Goal: Information Seeking & Learning: Learn about a topic

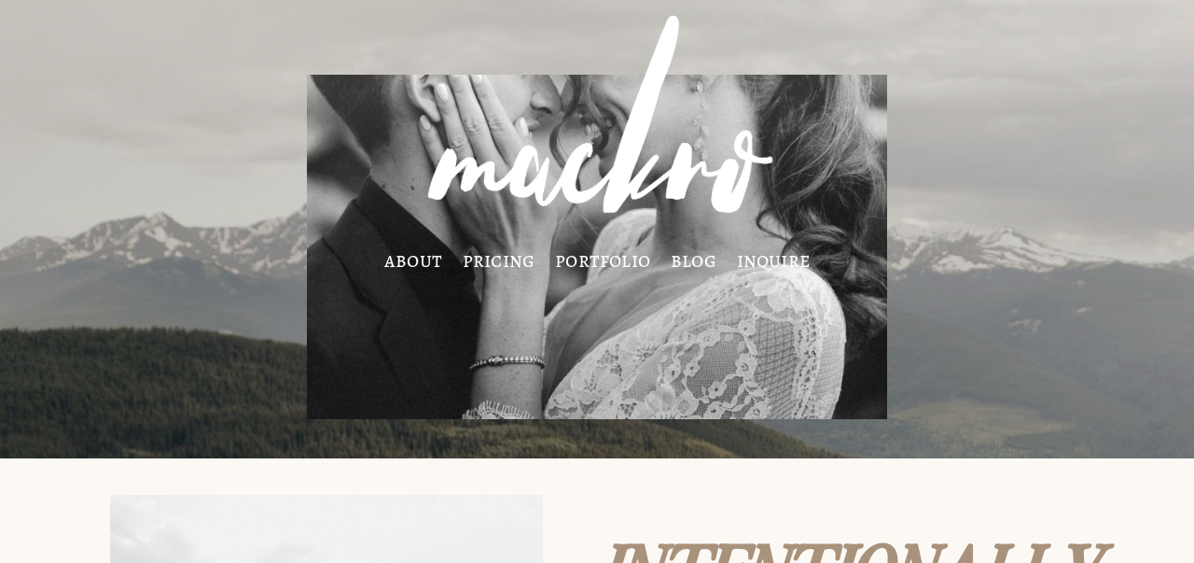
click at [483, 262] on link "pricing" at bounding box center [499, 260] width 73 height 15
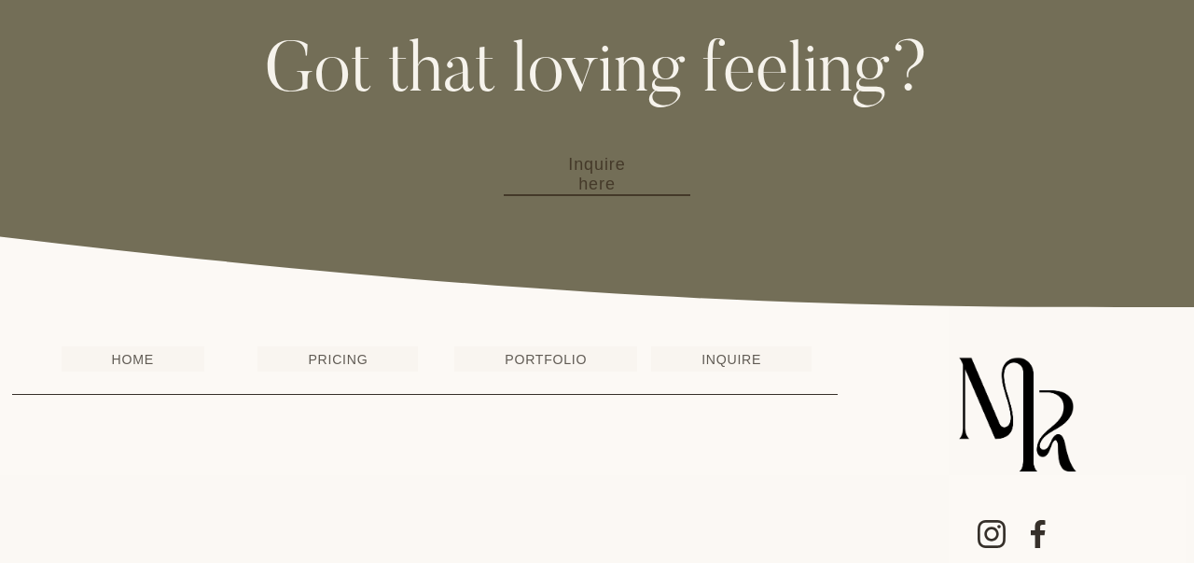
scroll to position [2074, 0]
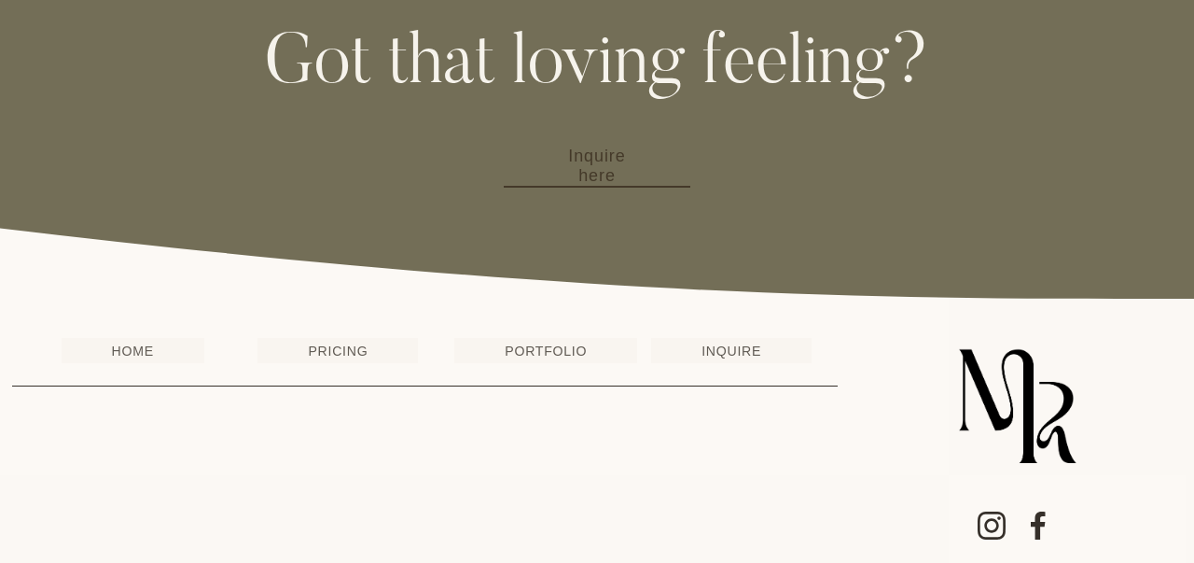
click at [340, 357] on link "PRICING" at bounding box center [338, 350] width 161 height 25
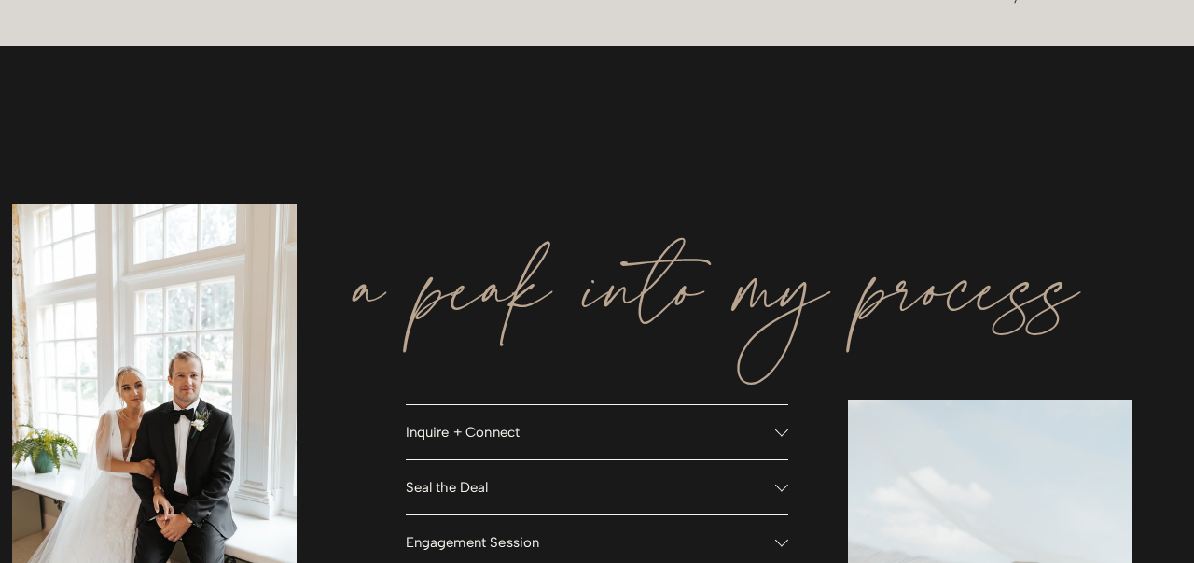
scroll to position [2091, 0]
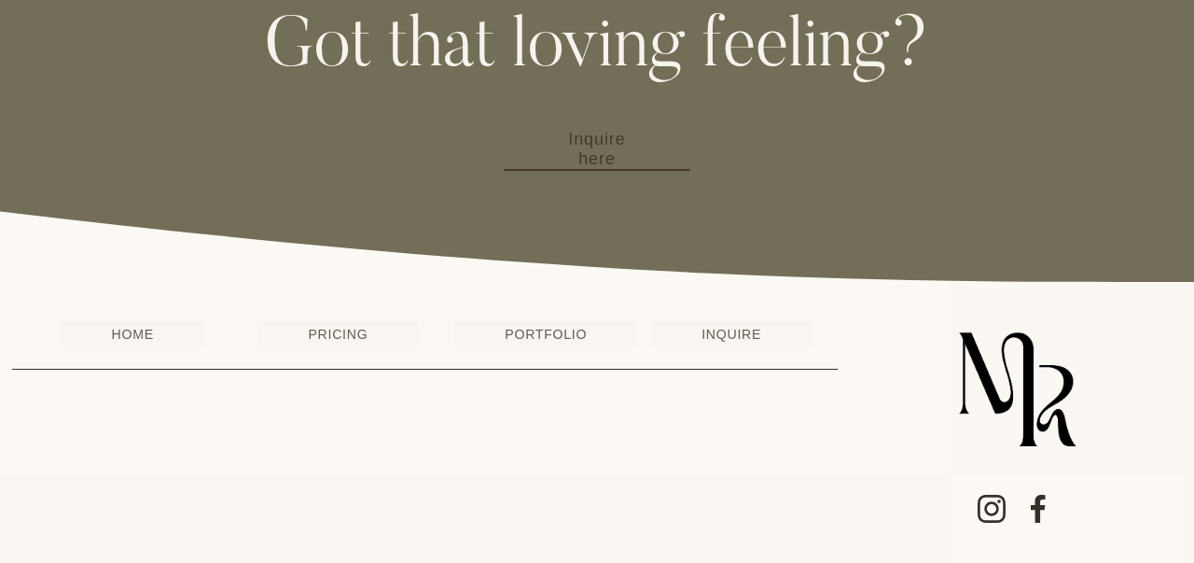
click at [565, 343] on link "PORTFOLIO" at bounding box center [545, 333] width 183 height 25
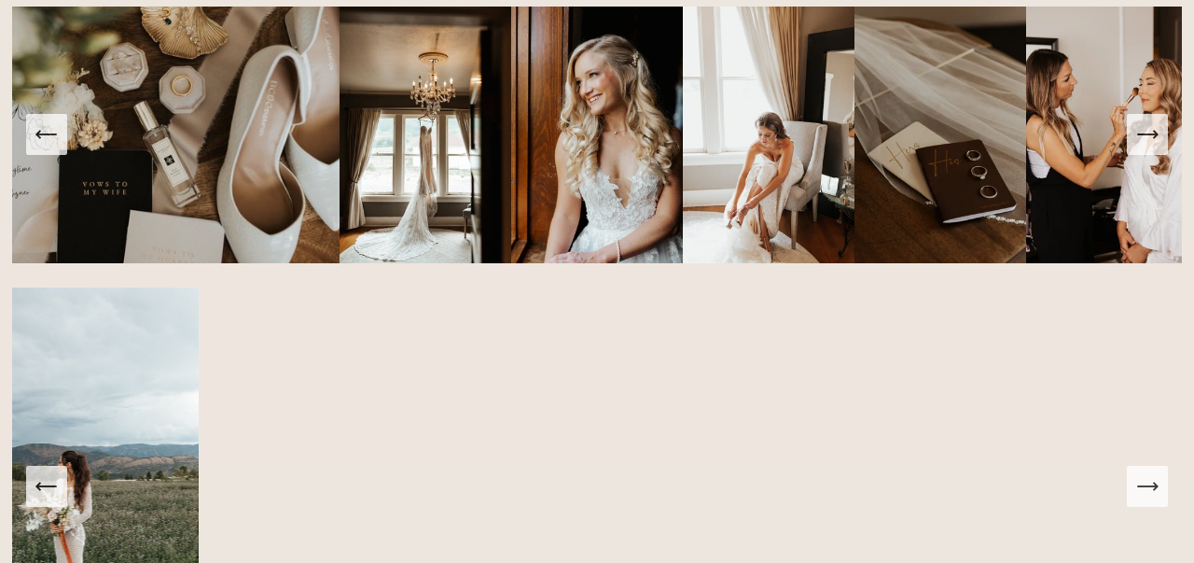
scroll to position [1018, 0]
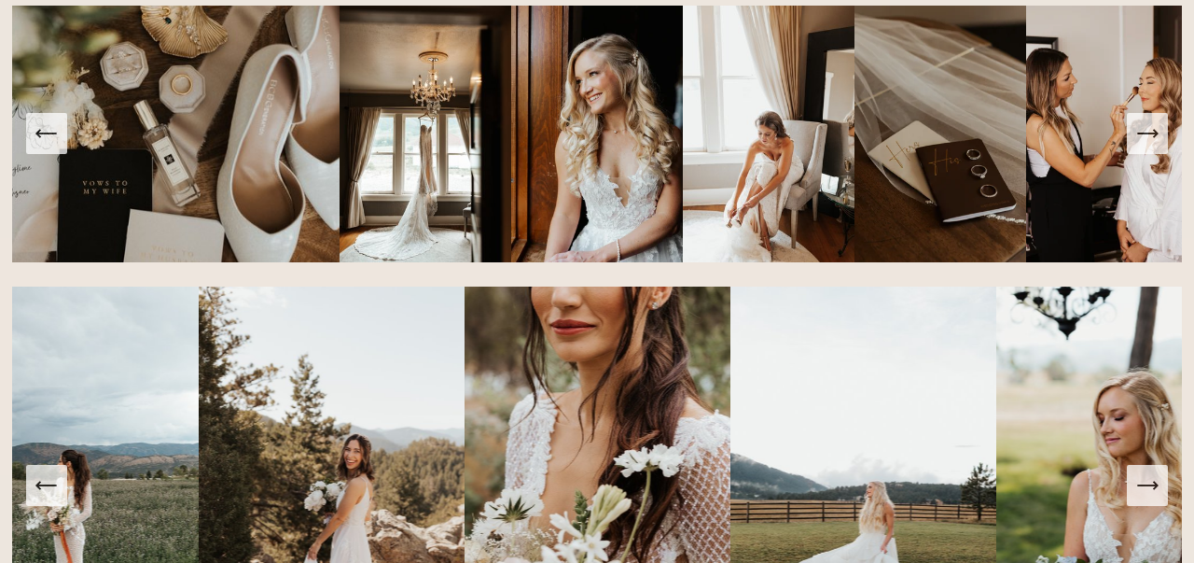
click at [1143, 133] on icon "Next Slide" at bounding box center [1148, 133] width 20 height 0
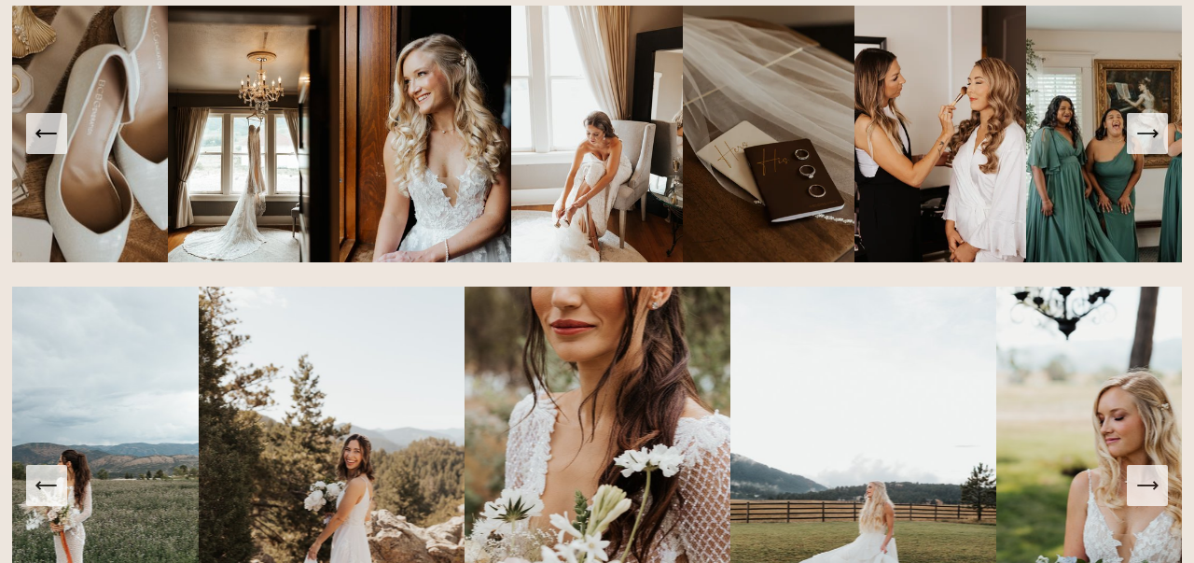
click at [1143, 133] on icon "Next Slide" at bounding box center [1148, 133] width 20 height 0
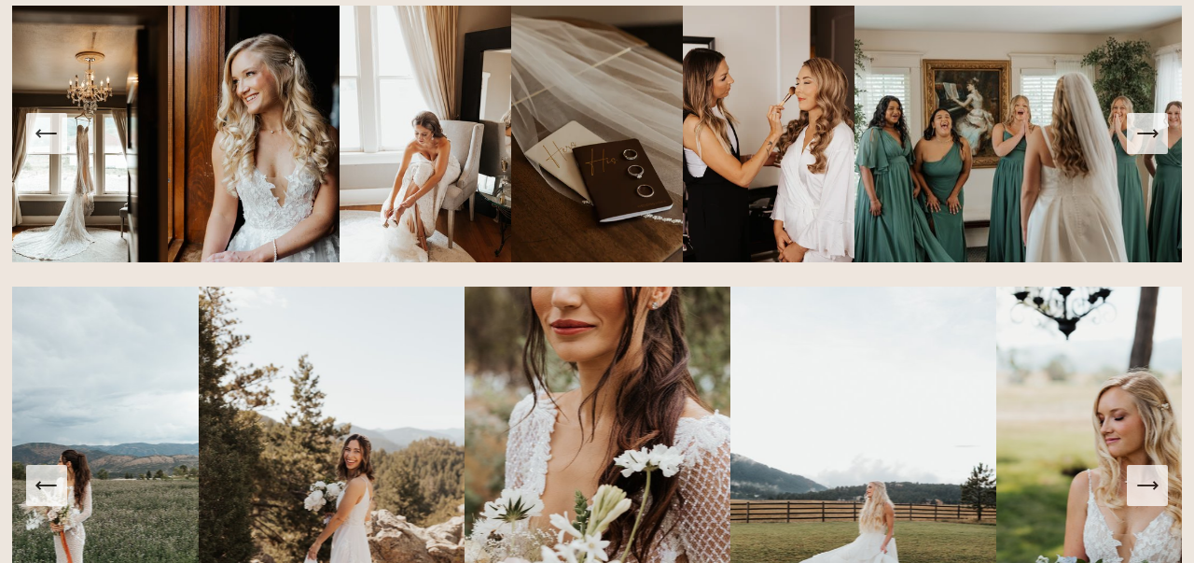
click at [1144, 133] on icon "Next Slide" at bounding box center [1148, 133] width 20 height 0
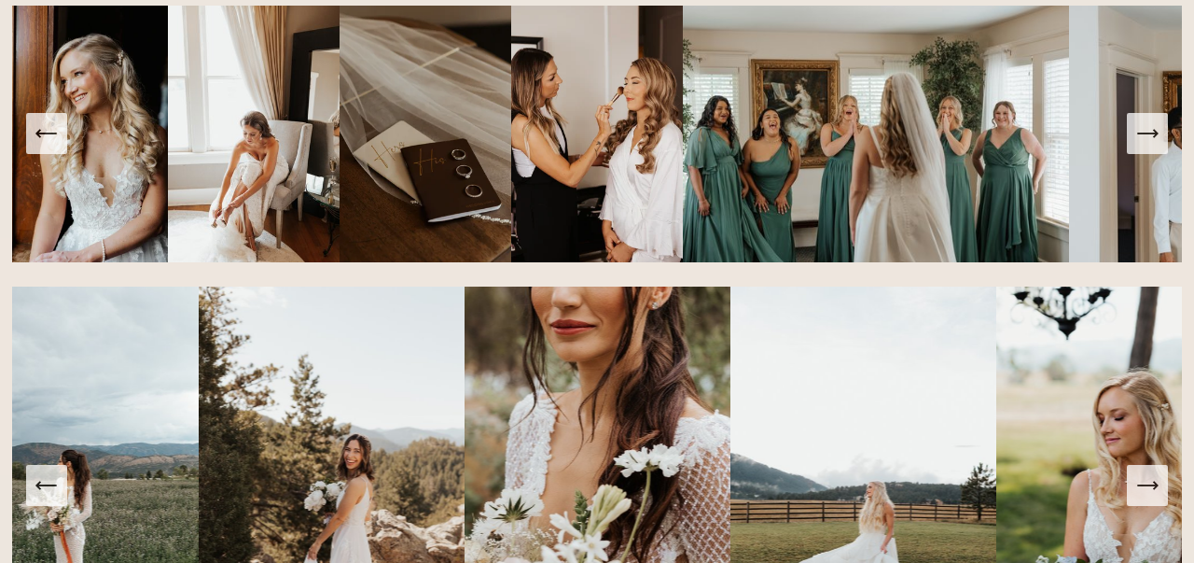
click at [1144, 133] on icon "Next Slide" at bounding box center [1148, 133] width 20 height 0
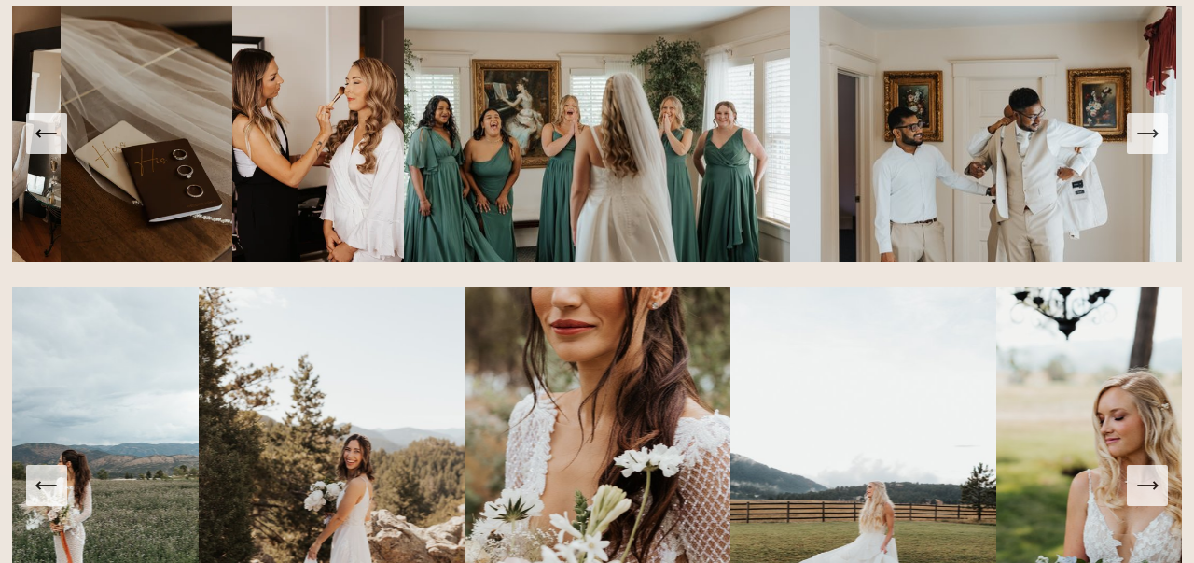
click at [1144, 133] on icon "Next Slide" at bounding box center [1148, 133] width 20 height 0
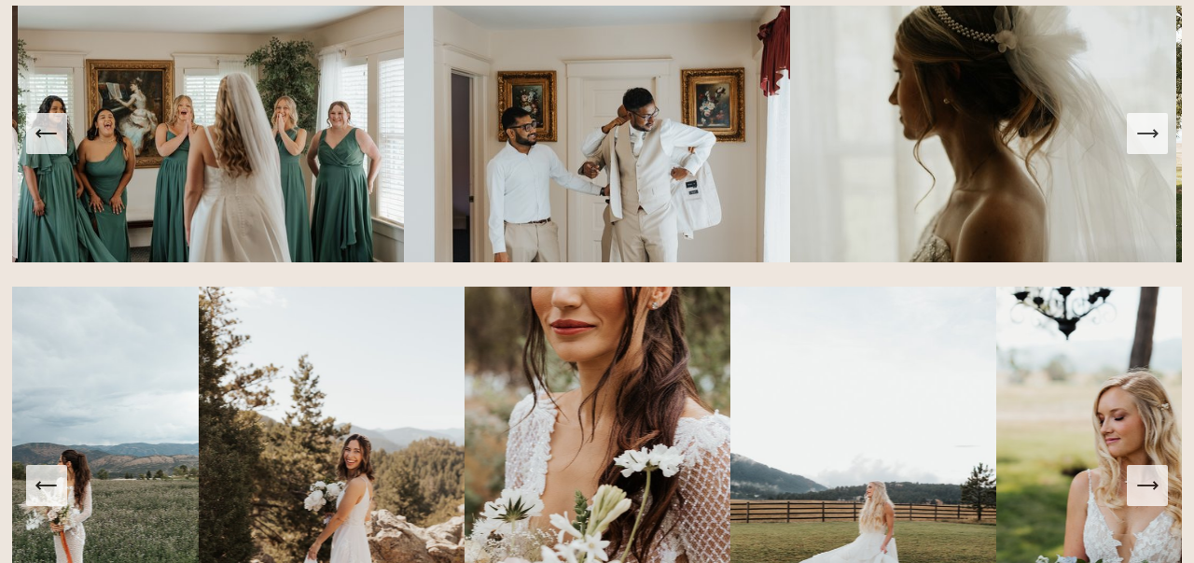
click at [1144, 133] on icon "Next Slide" at bounding box center [1148, 133] width 20 height 0
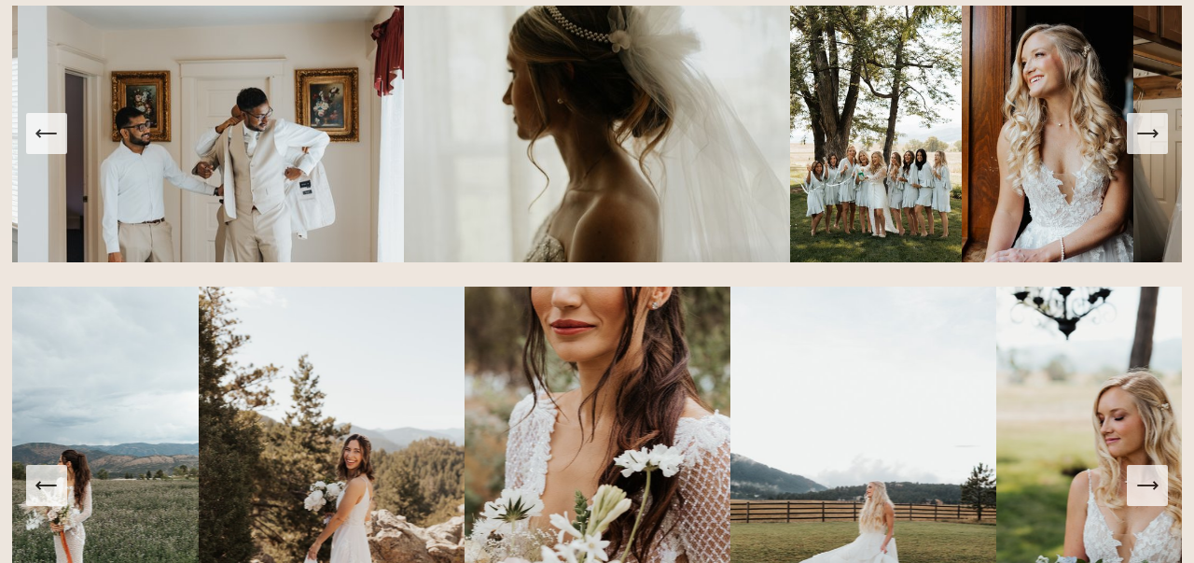
click at [1145, 133] on icon "Next Slide" at bounding box center [1148, 133] width 20 height 0
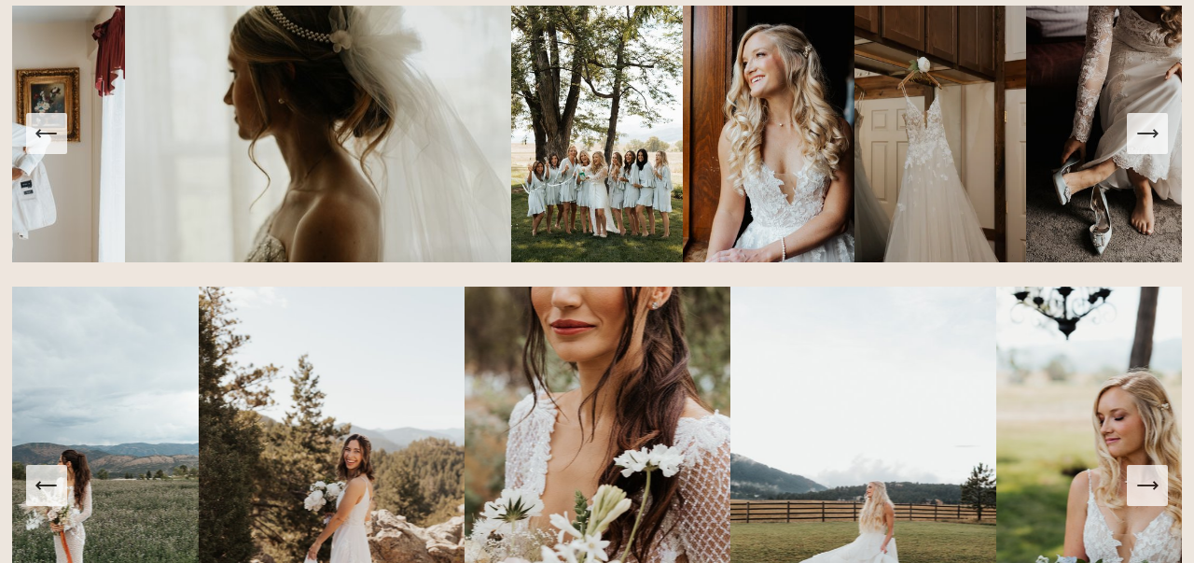
click at [1146, 133] on icon "Next Slide" at bounding box center [1148, 133] width 20 height 0
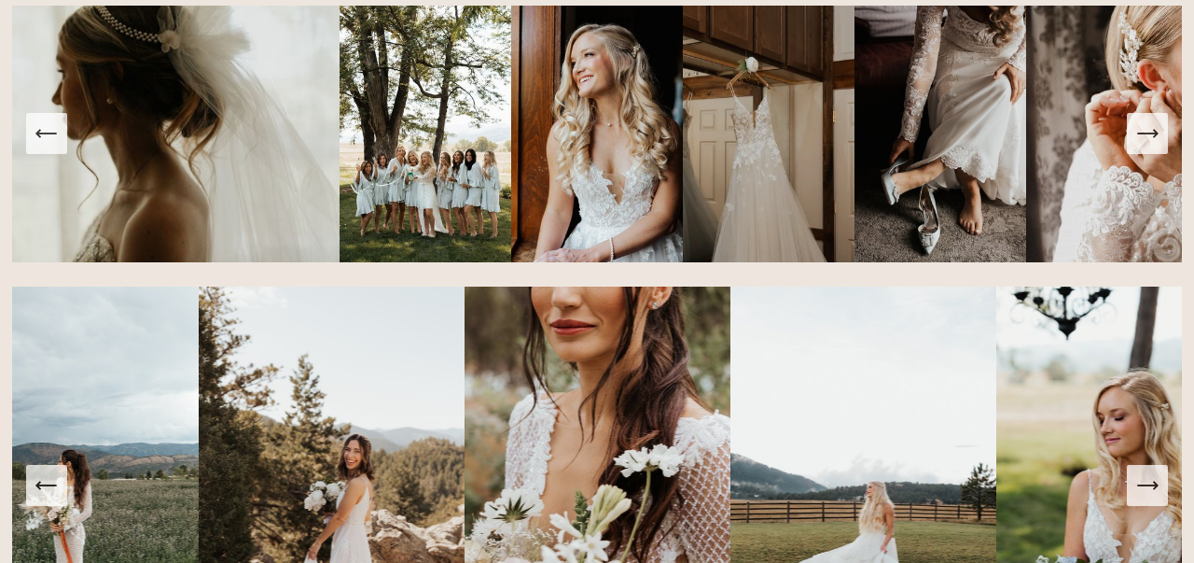
click at [1146, 133] on icon "Next Slide" at bounding box center [1148, 133] width 20 height 0
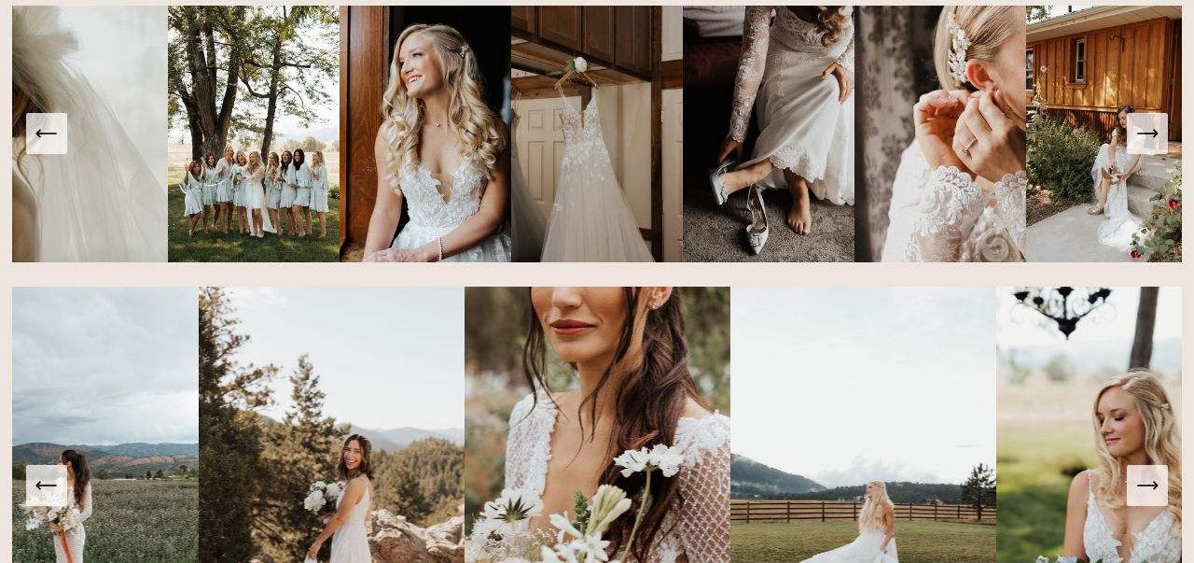
click at [1146, 133] on icon "Next Slide" at bounding box center [1148, 133] width 20 height 0
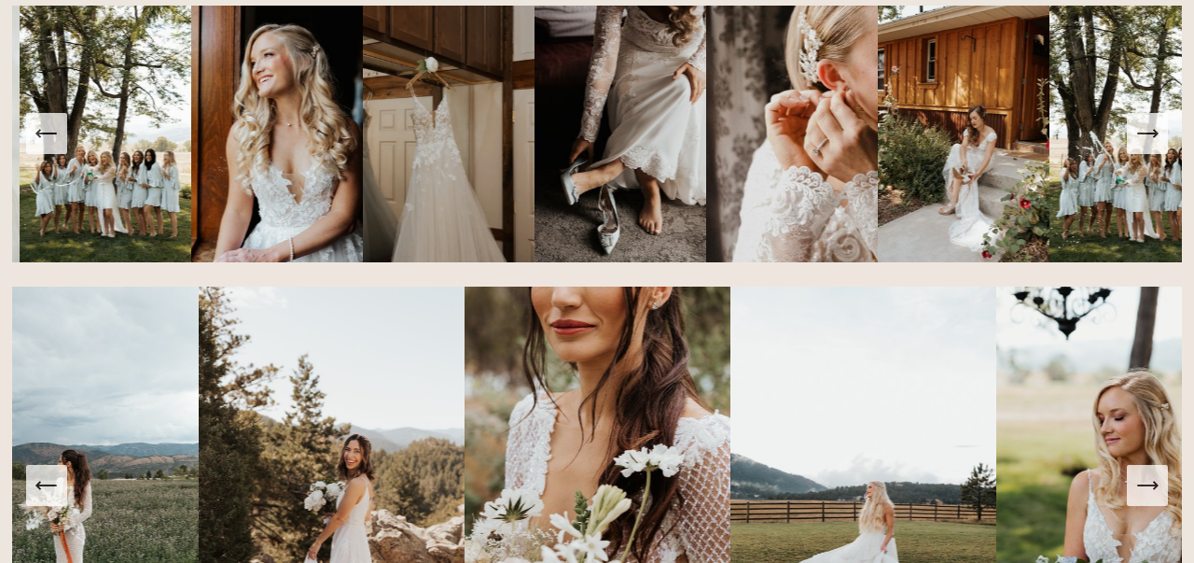
click at [1146, 133] on icon "Next Slide" at bounding box center [1148, 133] width 20 height 0
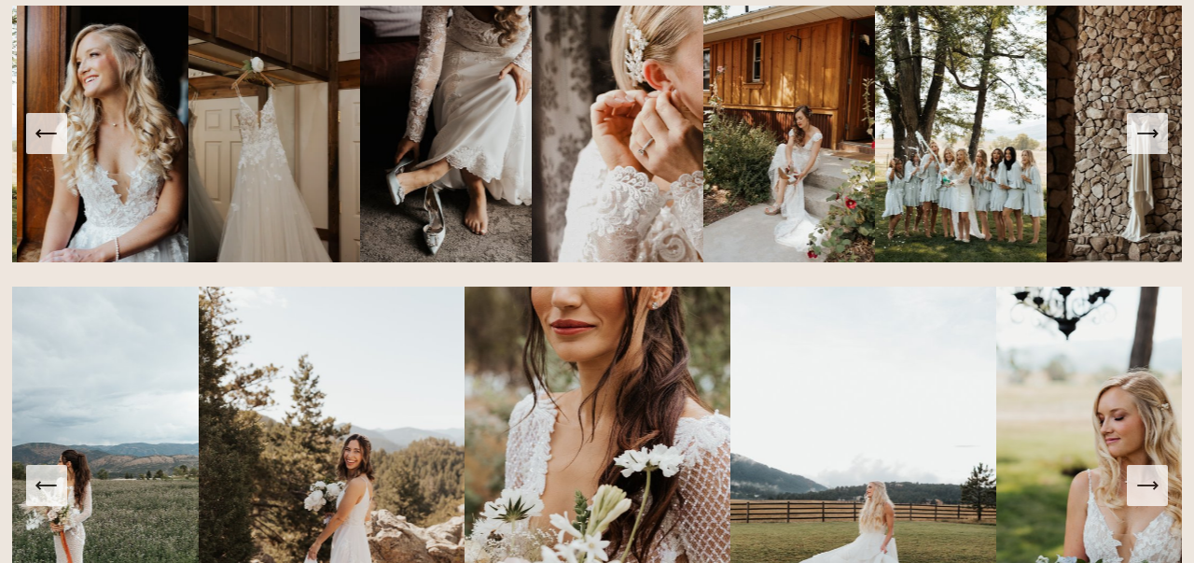
click at [1146, 133] on icon "Next Slide" at bounding box center [1148, 133] width 20 height 0
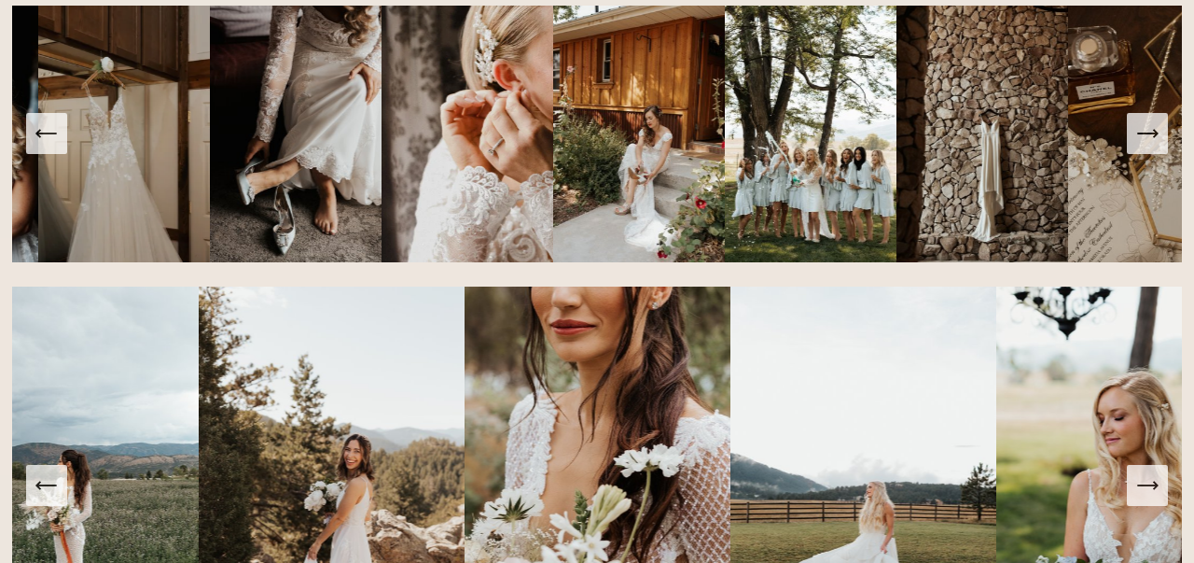
click at [1146, 133] on icon "Next Slide" at bounding box center [1148, 133] width 20 height 0
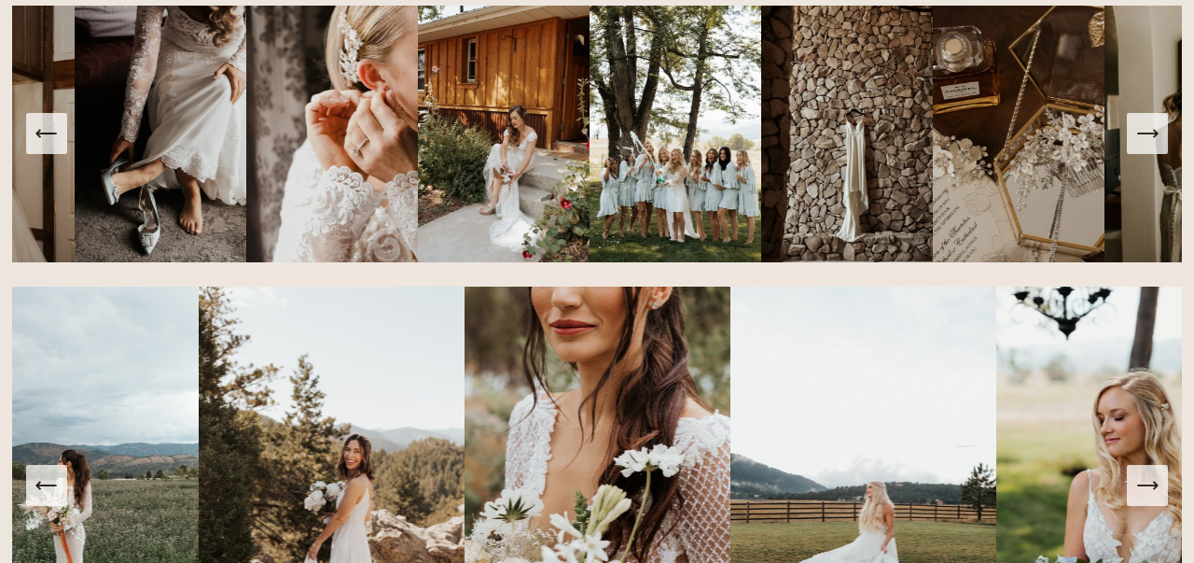
click at [1146, 133] on icon "Next Slide" at bounding box center [1148, 133] width 20 height 0
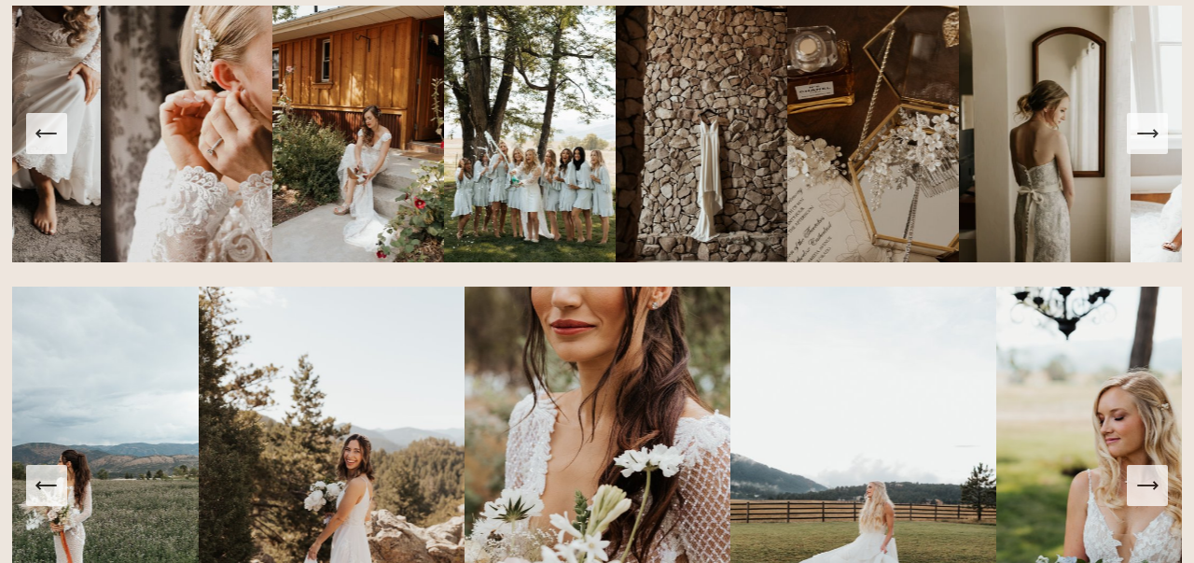
click at [1146, 133] on icon "Next Slide" at bounding box center [1148, 133] width 20 height 0
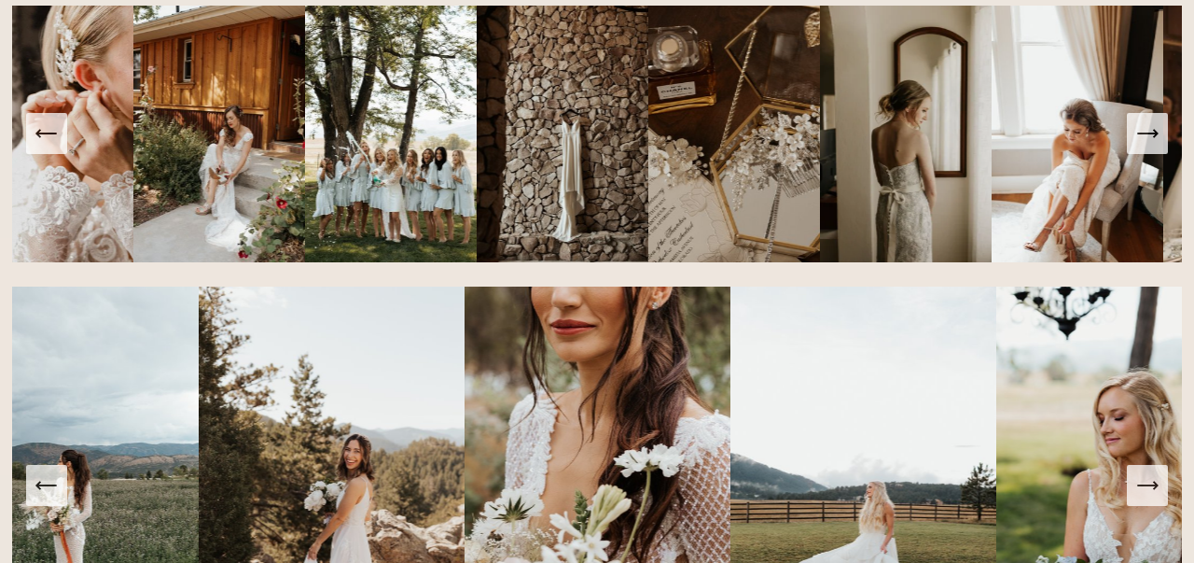
click at [1146, 133] on icon "Next Slide" at bounding box center [1148, 133] width 20 height 0
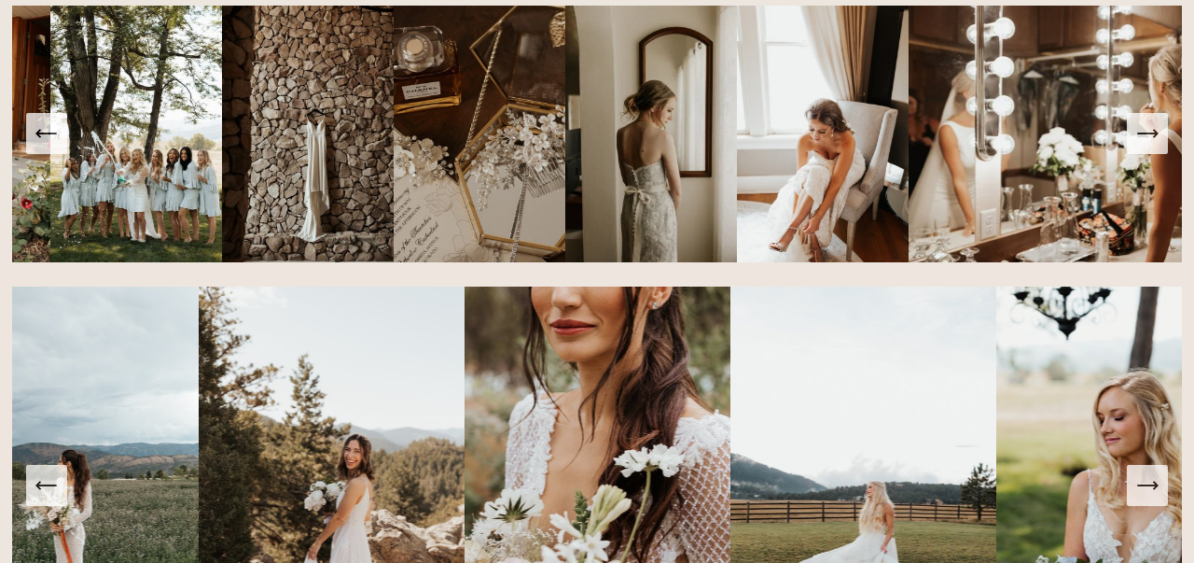
click at [1146, 133] on icon "Next Slide" at bounding box center [1148, 133] width 20 height 0
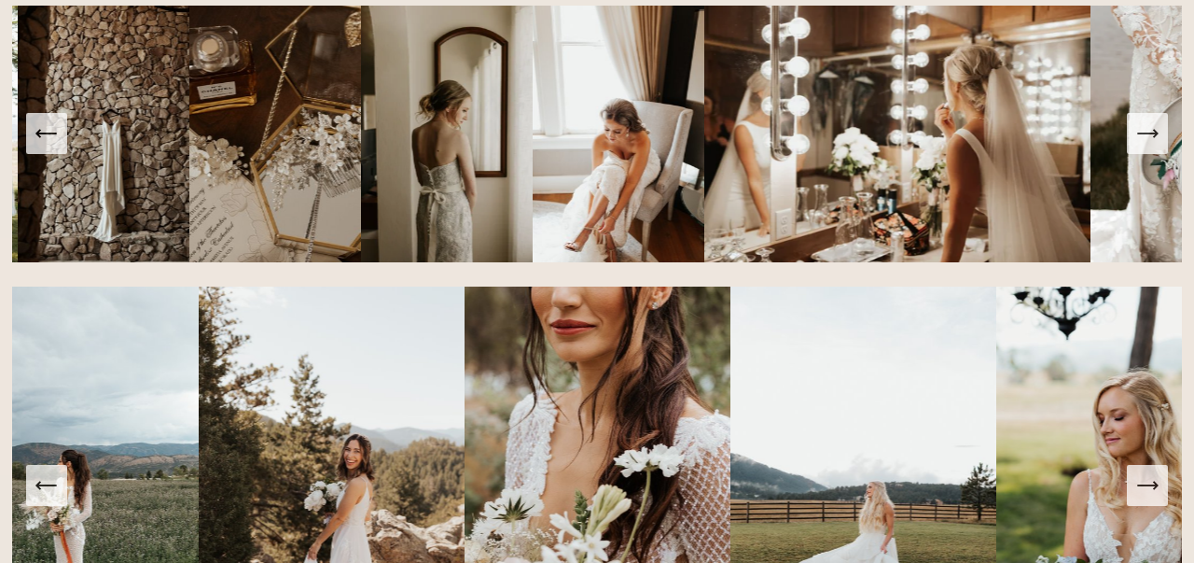
click at [1146, 133] on icon "Next Slide" at bounding box center [1148, 133] width 20 height 0
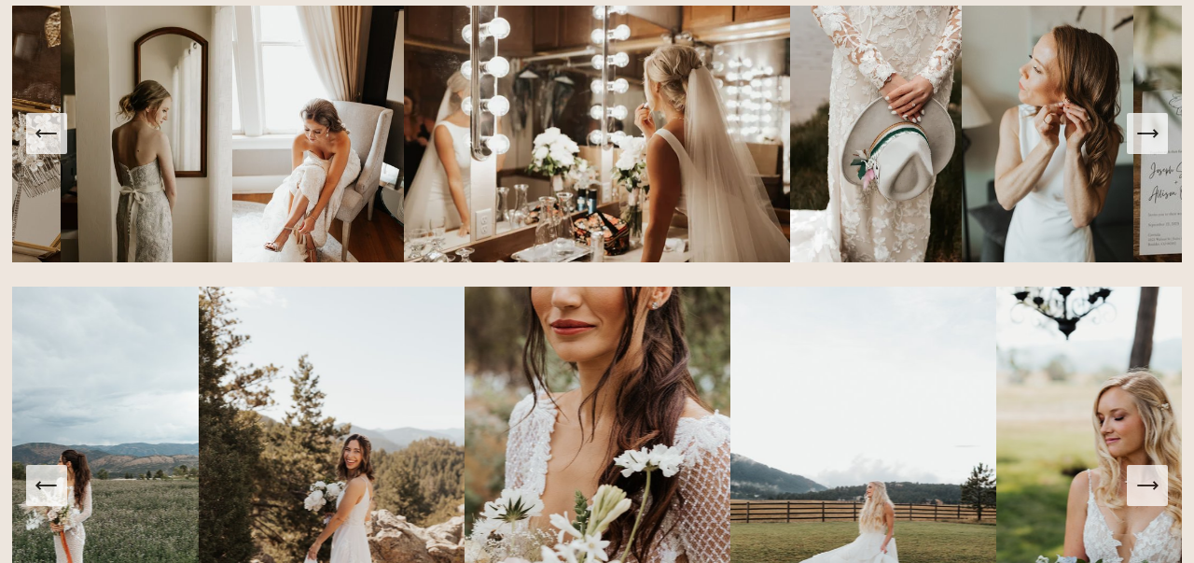
click at [1146, 133] on icon "Next Slide" at bounding box center [1148, 133] width 20 height 0
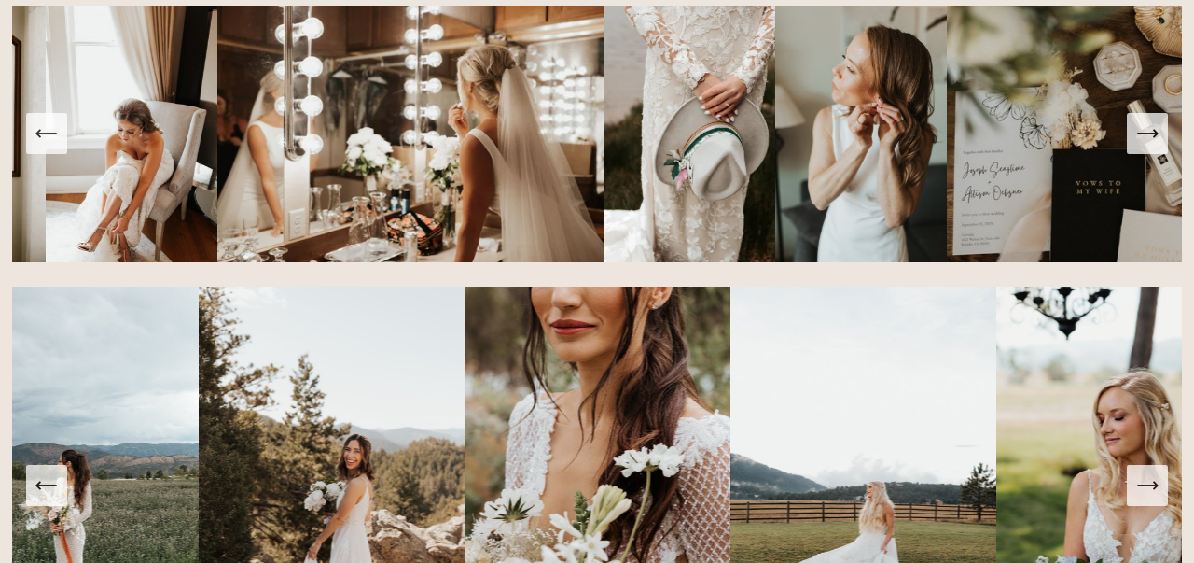
click at [1146, 133] on icon "Next Slide" at bounding box center [1148, 133] width 20 height 0
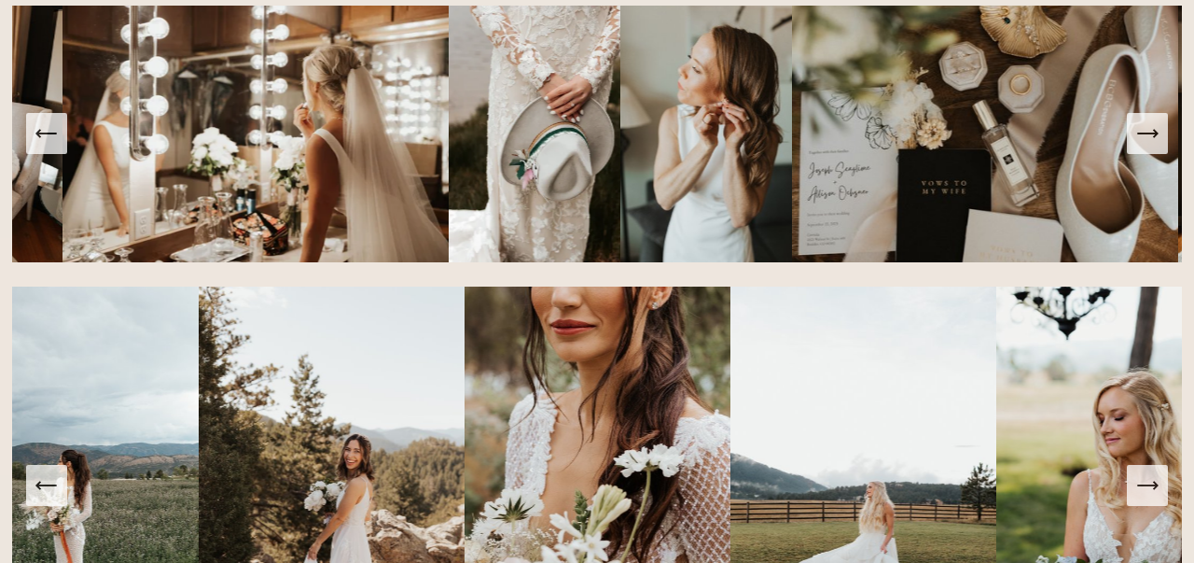
click at [1146, 133] on icon "Next Slide" at bounding box center [1148, 133] width 20 height 0
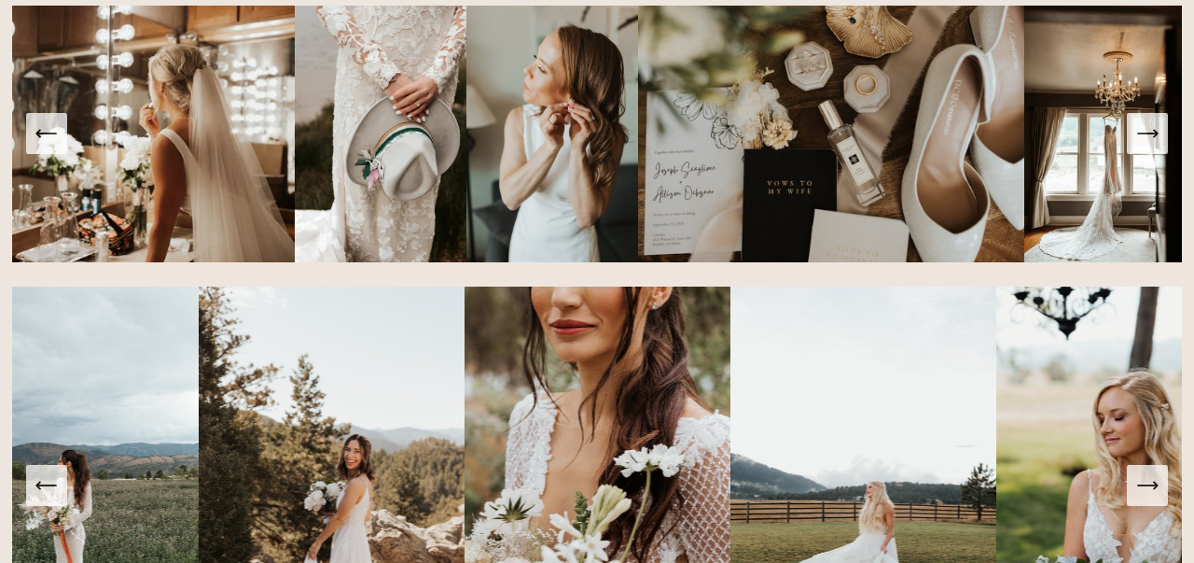
click at [1146, 133] on icon "Next Slide" at bounding box center [1148, 133] width 20 height 0
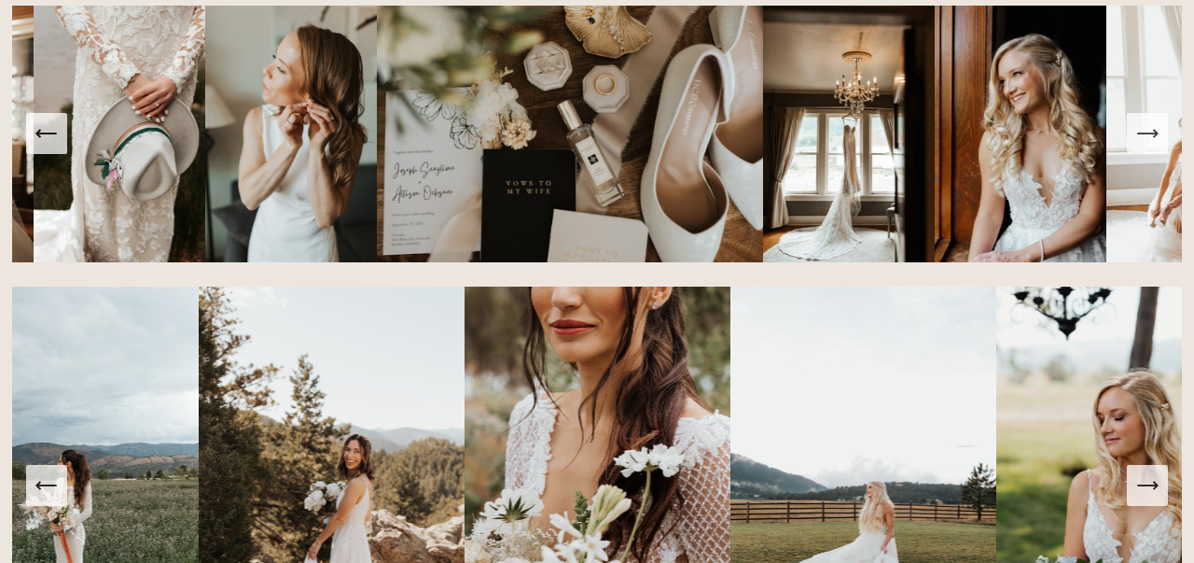
click at [1146, 133] on icon "Next Slide" at bounding box center [1148, 133] width 20 height 0
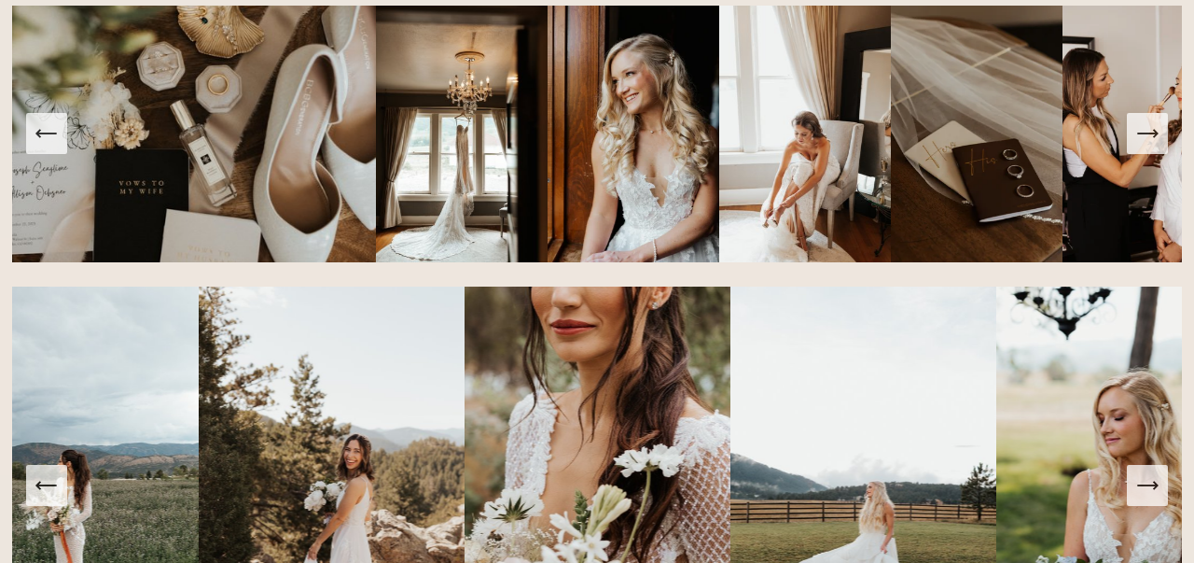
click at [1147, 133] on icon "Next Slide" at bounding box center [1148, 133] width 20 height 0
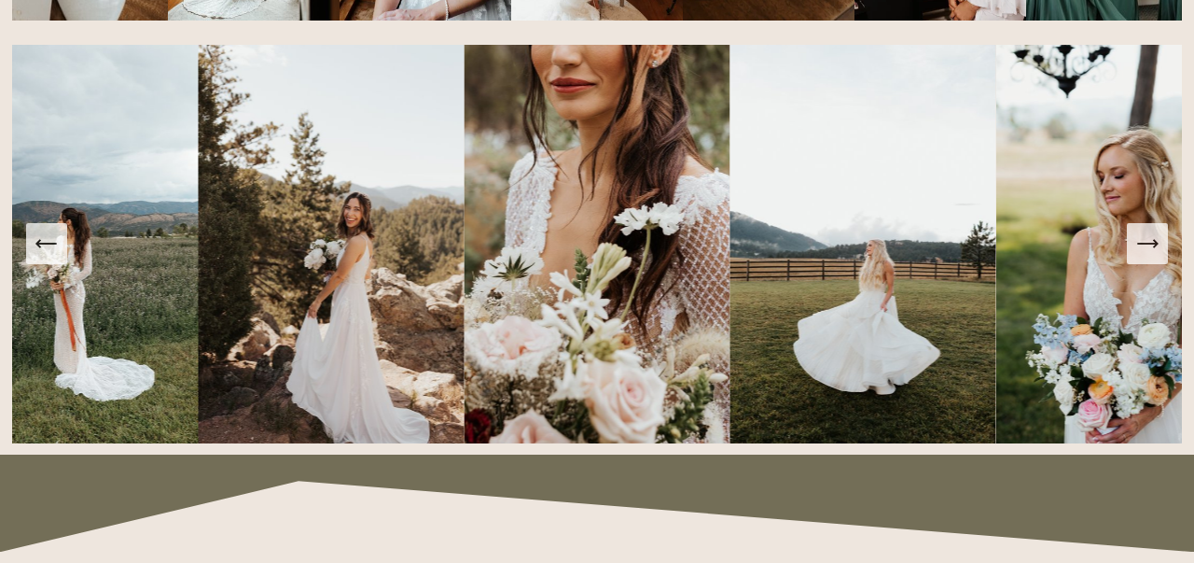
scroll to position [1266, 0]
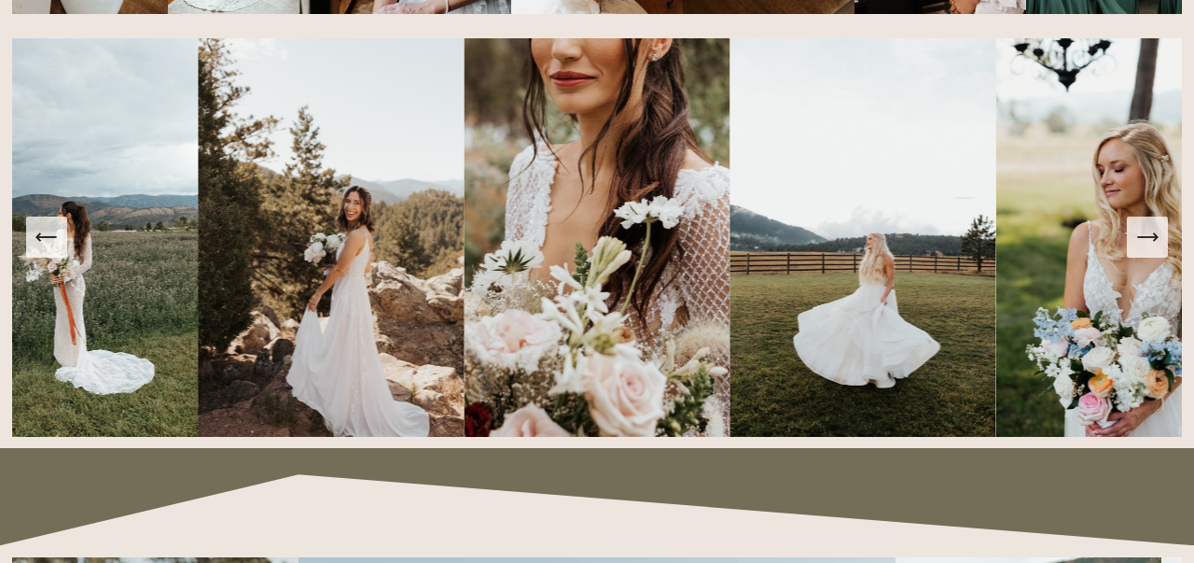
click at [1155, 249] on icon "Next Slide" at bounding box center [1148, 237] width 26 height 26
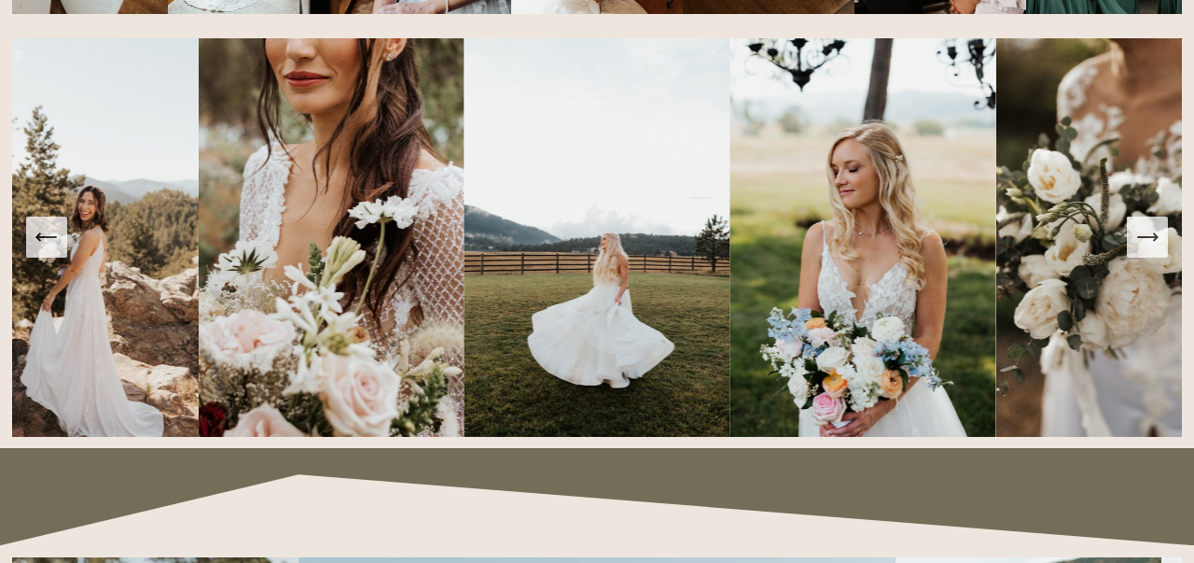
click at [1155, 249] on icon "Next Slide" at bounding box center [1148, 237] width 26 height 26
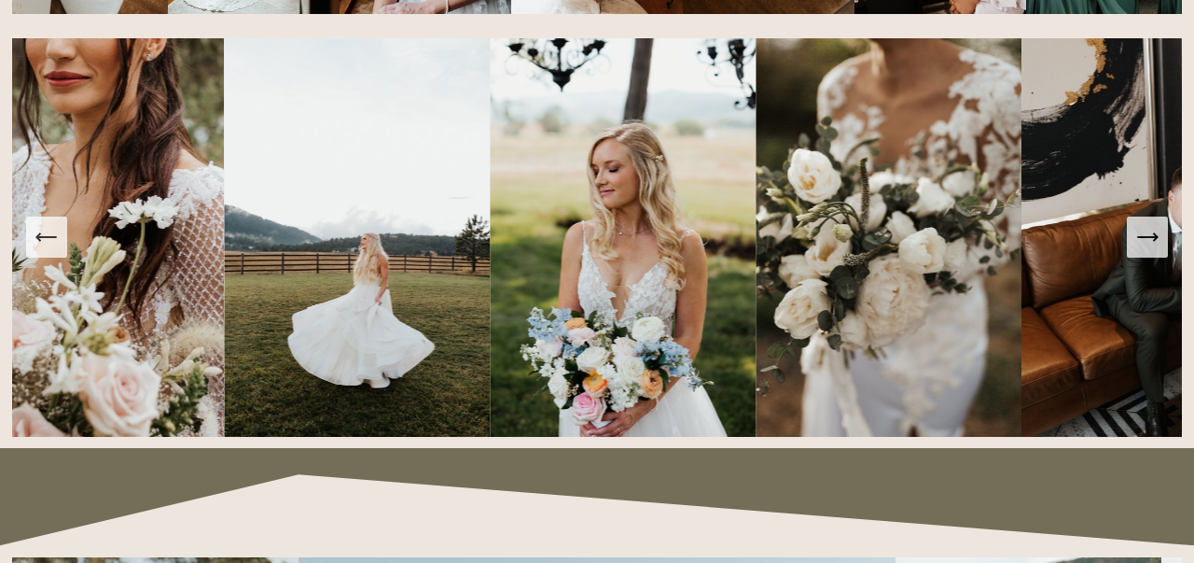
click at [1155, 249] on icon "Next Slide" at bounding box center [1148, 237] width 26 height 26
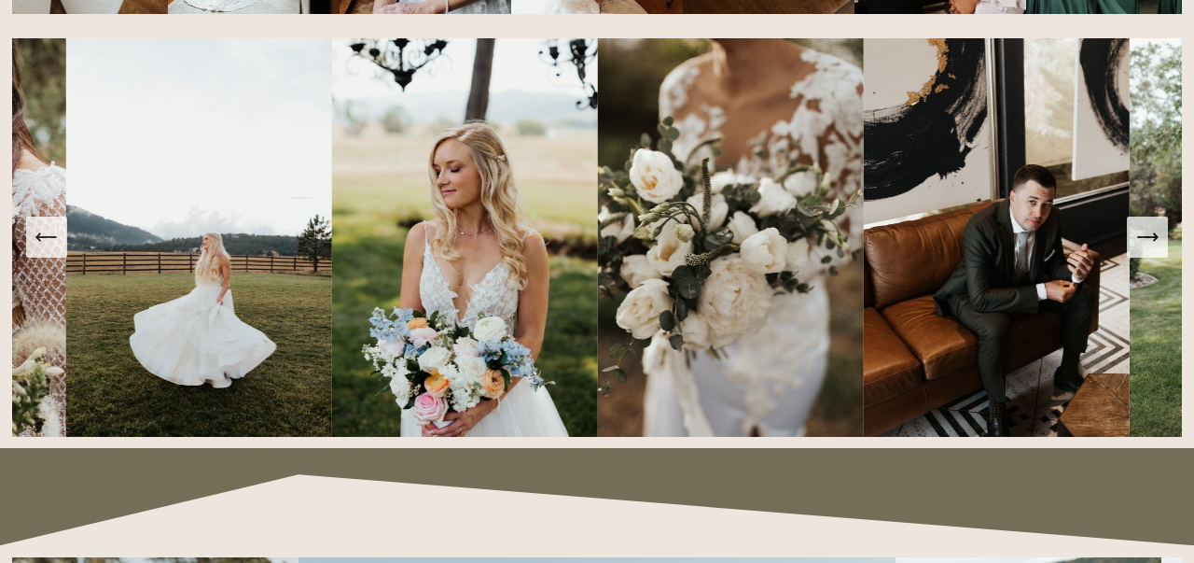
click at [1155, 249] on icon "Next Slide" at bounding box center [1148, 237] width 26 height 26
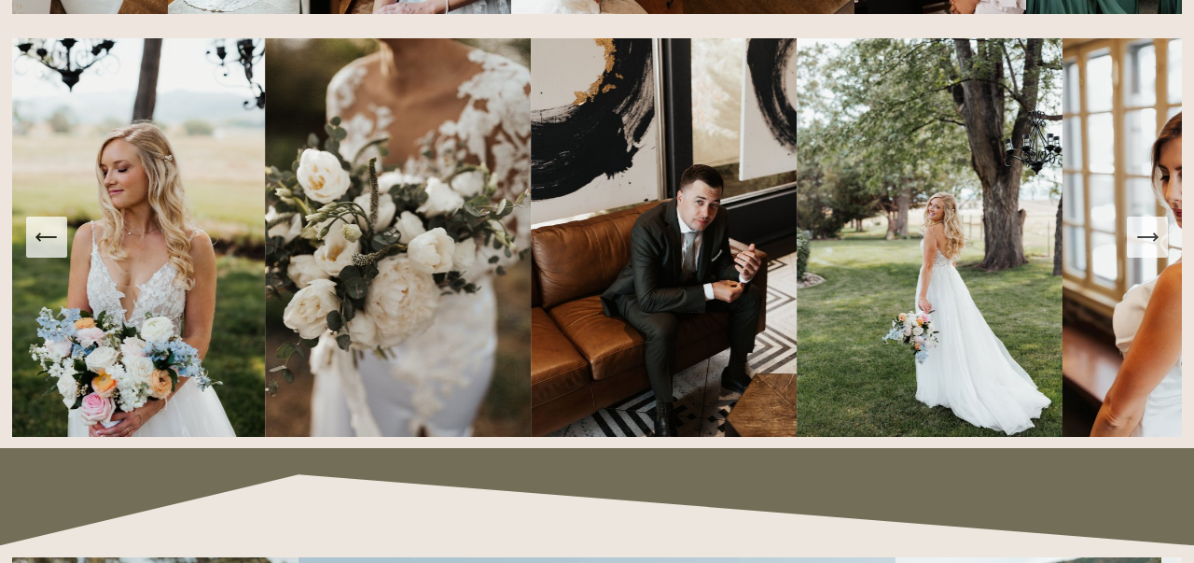
click at [1155, 248] on icon "Next Slide" at bounding box center [1148, 237] width 26 height 26
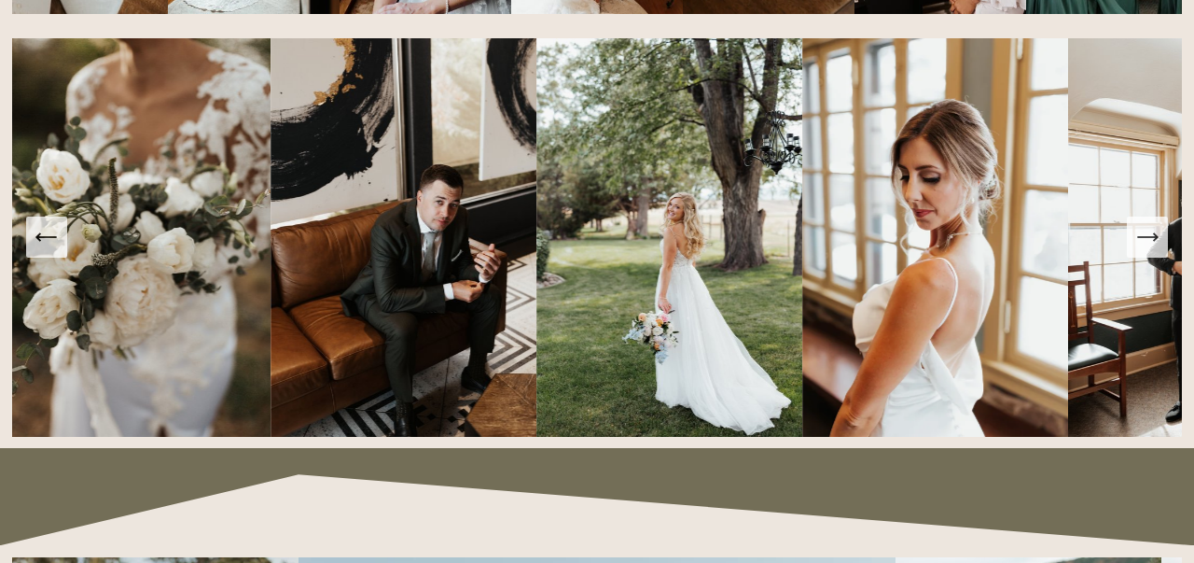
click at [1155, 248] on icon "Next Slide" at bounding box center [1148, 237] width 26 height 26
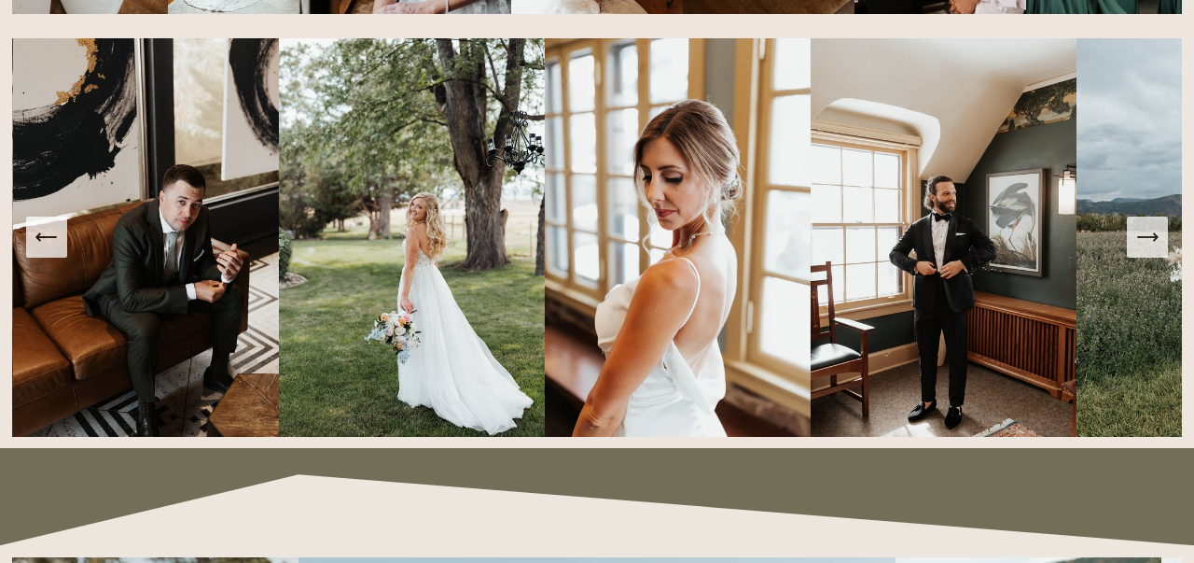
click at [1155, 248] on icon "Next Slide" at bounding box center [1148, 237] width 26 height 26
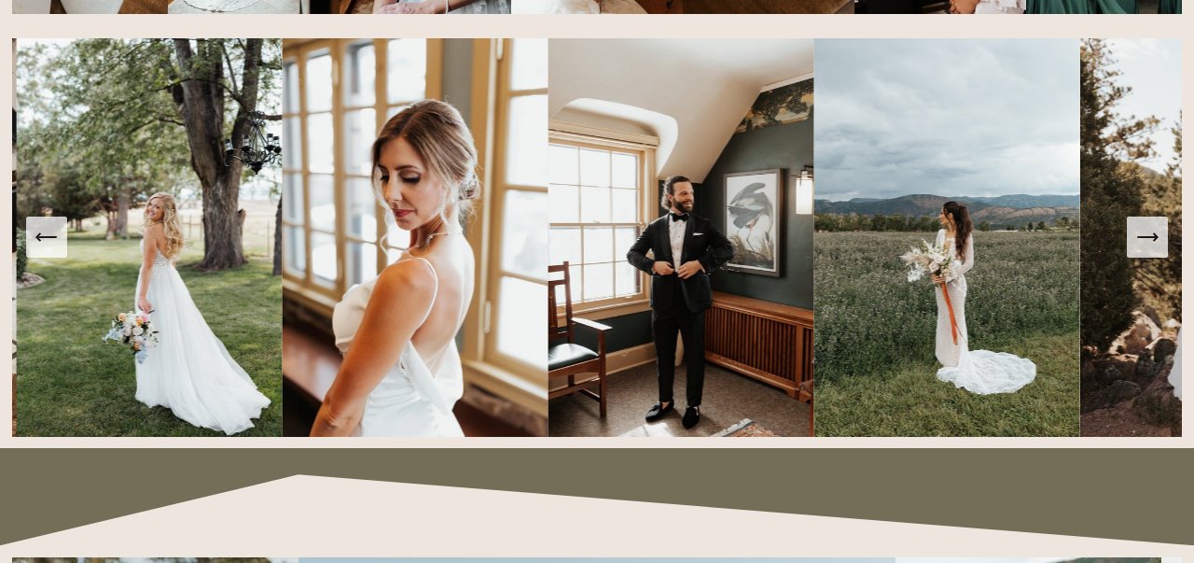
click at [1155, 248] on icon "Next Slide" at bounding box center [1148, 237] width 26 height 26
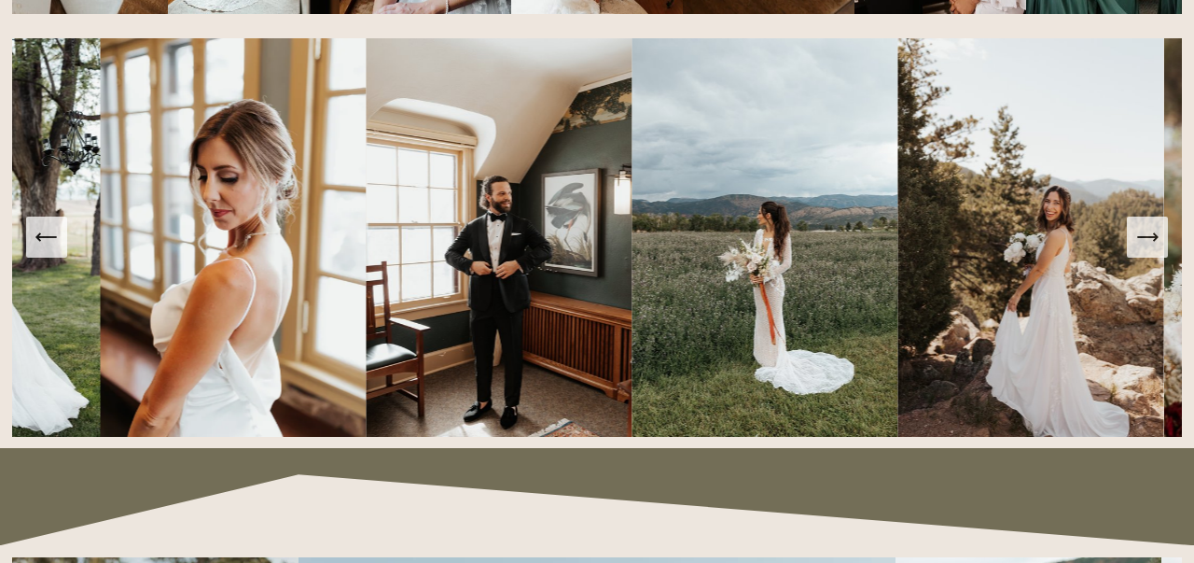
click at [1155, 248] on icon "Next Slide" at bounding box center [1148, 237] width 26 height 26
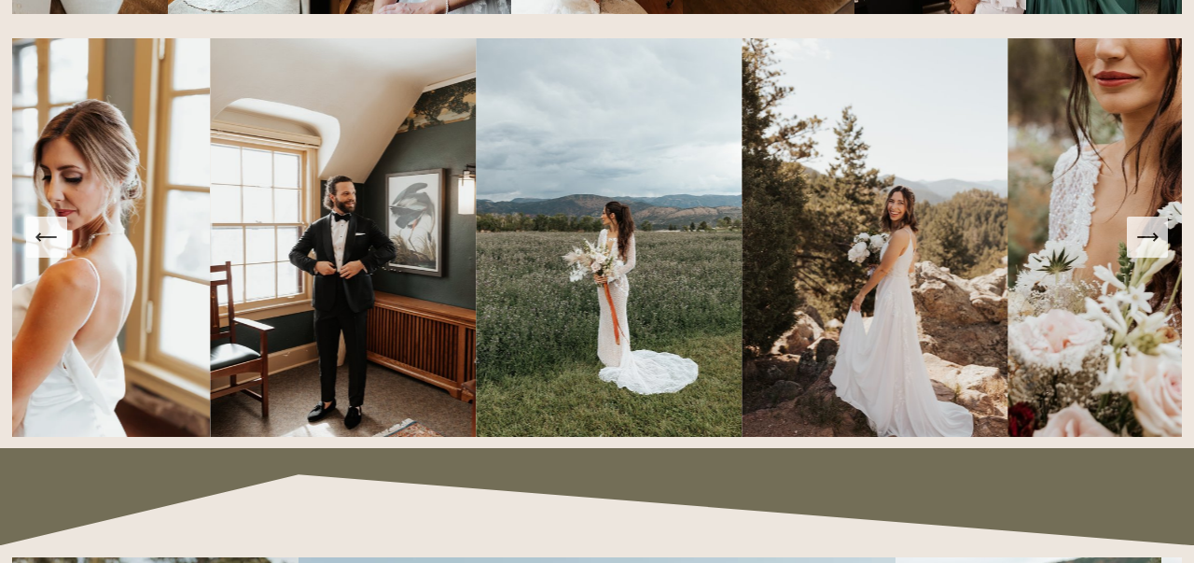
click at [1155, 248] on icon "Next Slide" at bounding box center [1148, 237] width 26 height 26
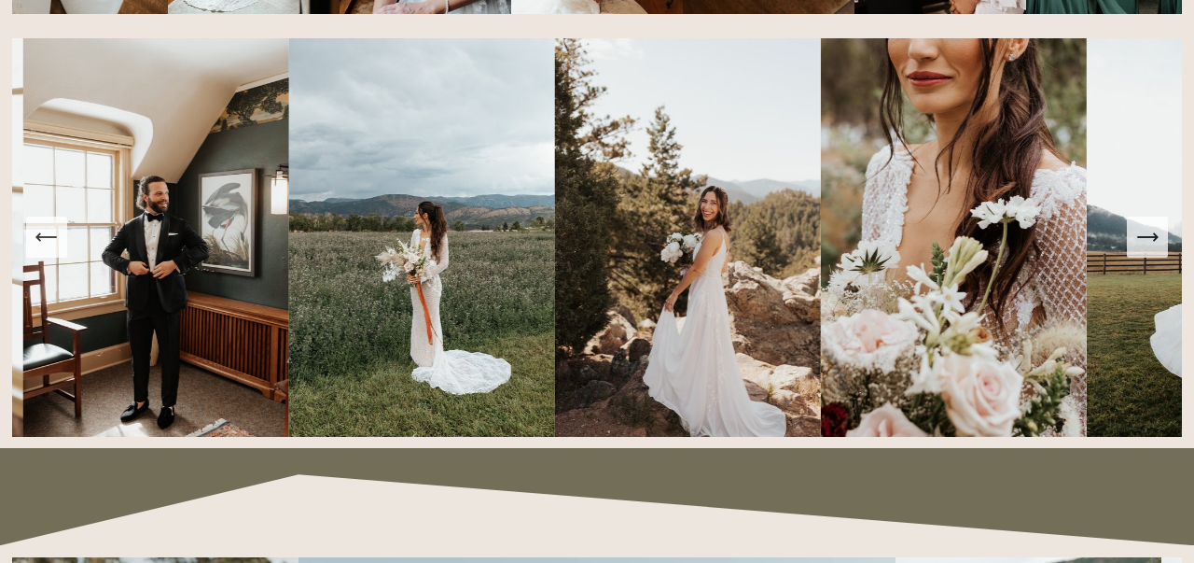
click at [1155, 248] on icon "Next Slide" at bounding box center [1148, 237] width 26 height 26
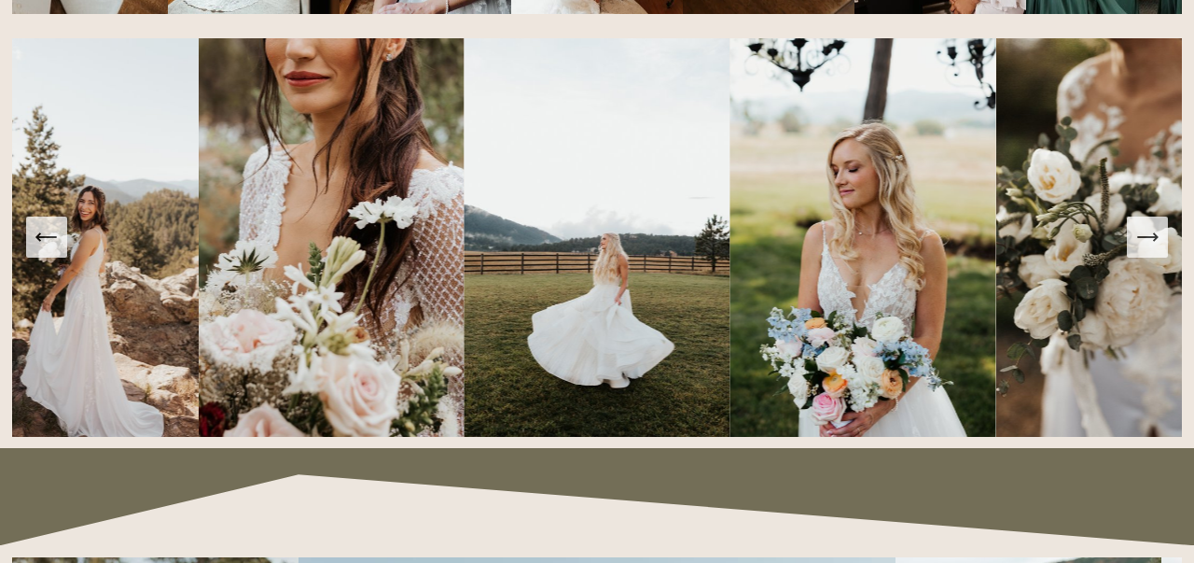
click at [1155, 248] on icon "Next Slide" at bounding box center [1148, 237] width 26 height 26
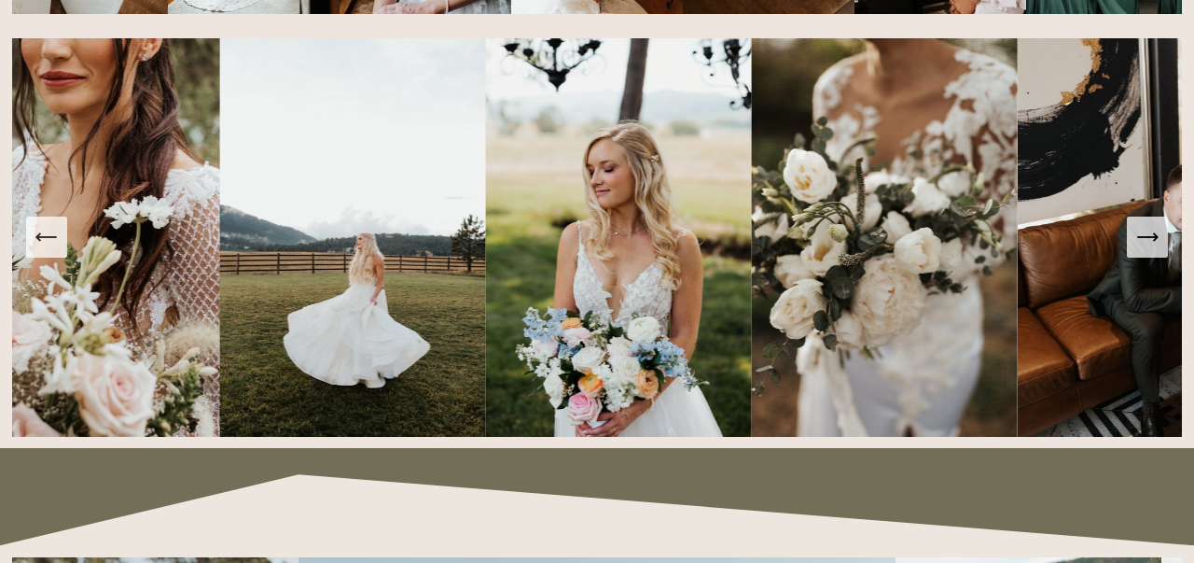
click at [1155, 248] on icon "Next Slide" at bounding box center [1148, 237] width 26 height 26
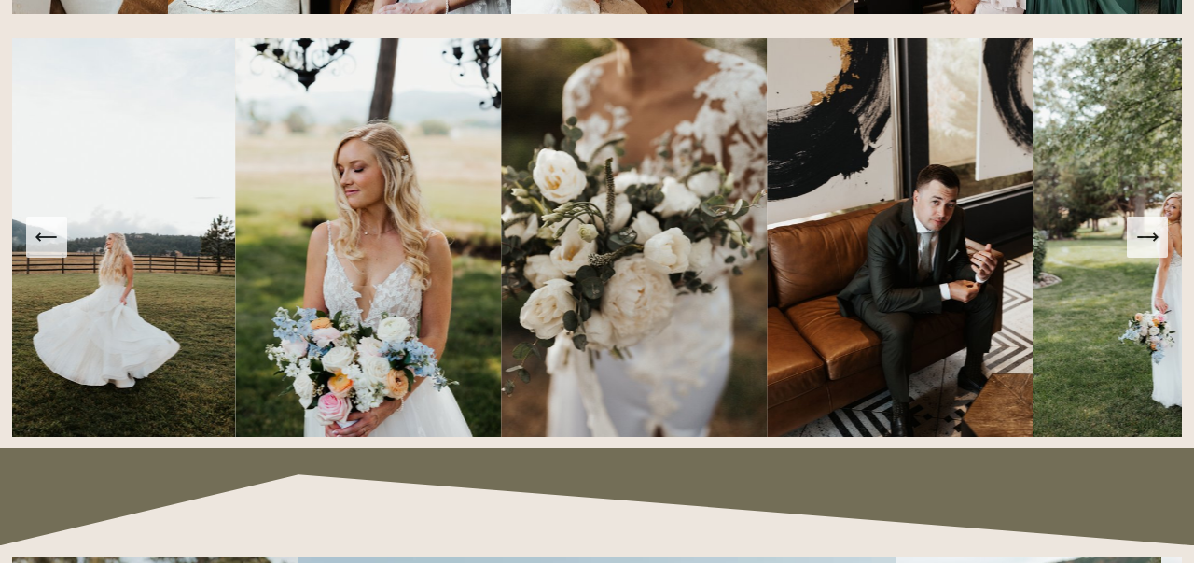
click at [1155, 248] on icon "Next Slide" at bounding box center [1148, 237] width 26 height 26
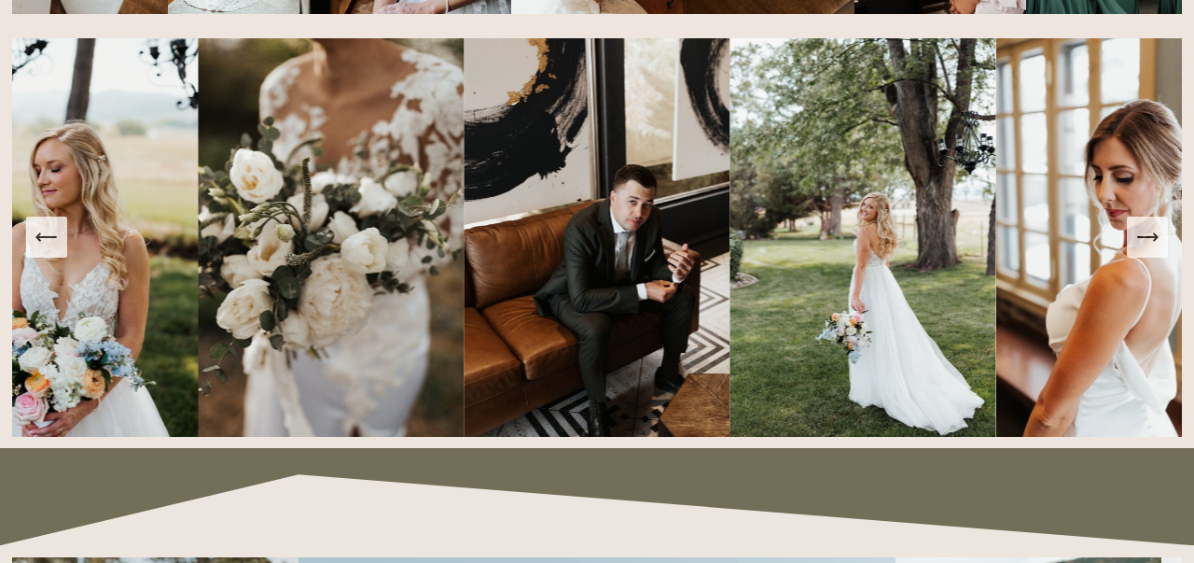
click at [1151, 234] on icon "Next Slide" at bounding box center [1148, 237] width 26 height 26
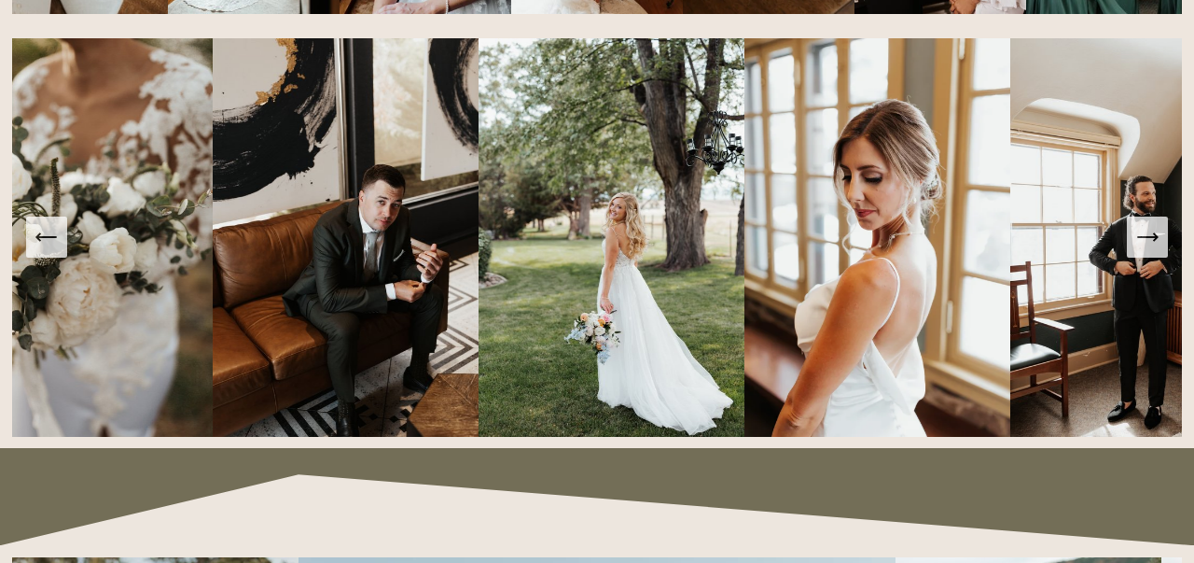
click at [1151, 234] on icon "Next Slide" at bounding box center [1148, 237] width 26 height 26
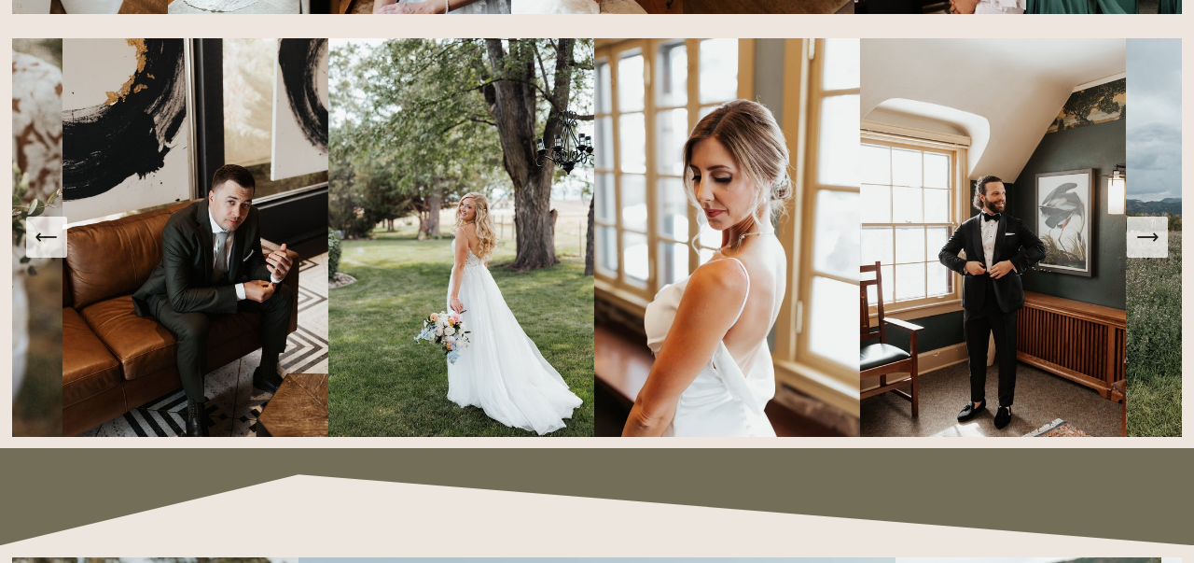
click at [1151, 234] on icon "Next Slide" at bounding box center [1148, 237] width 26 height 26
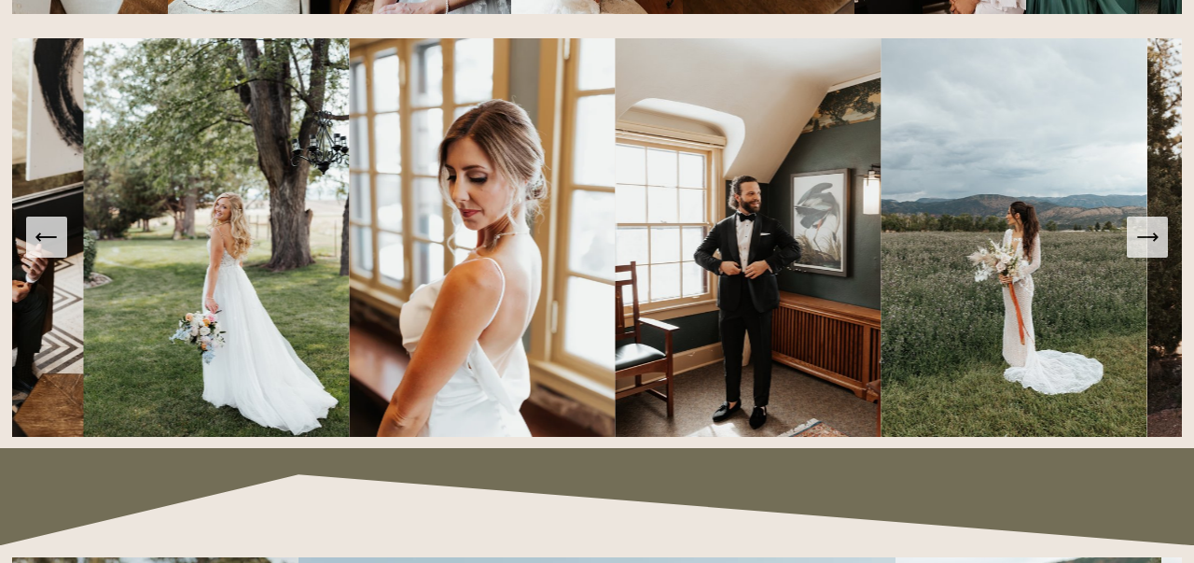
click at [1151, 234] on icon "Next Slide" at bounding box center [1148, 237] width 26 height 26
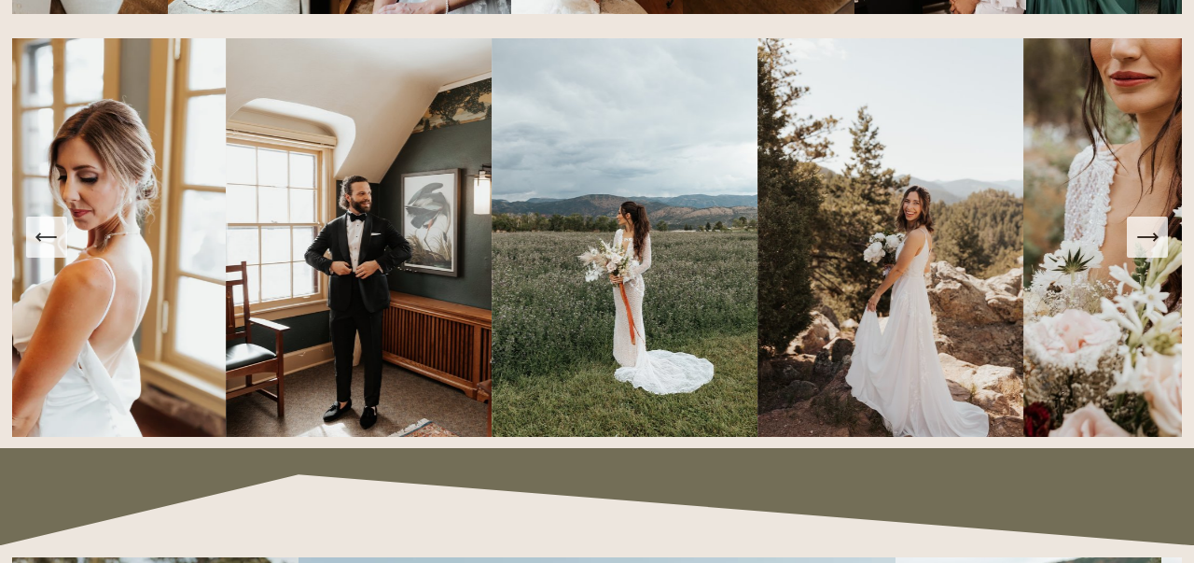
click at [1151, 234] on icon "Next Slide" at bounding box center [1148, 237] width 26 height 26
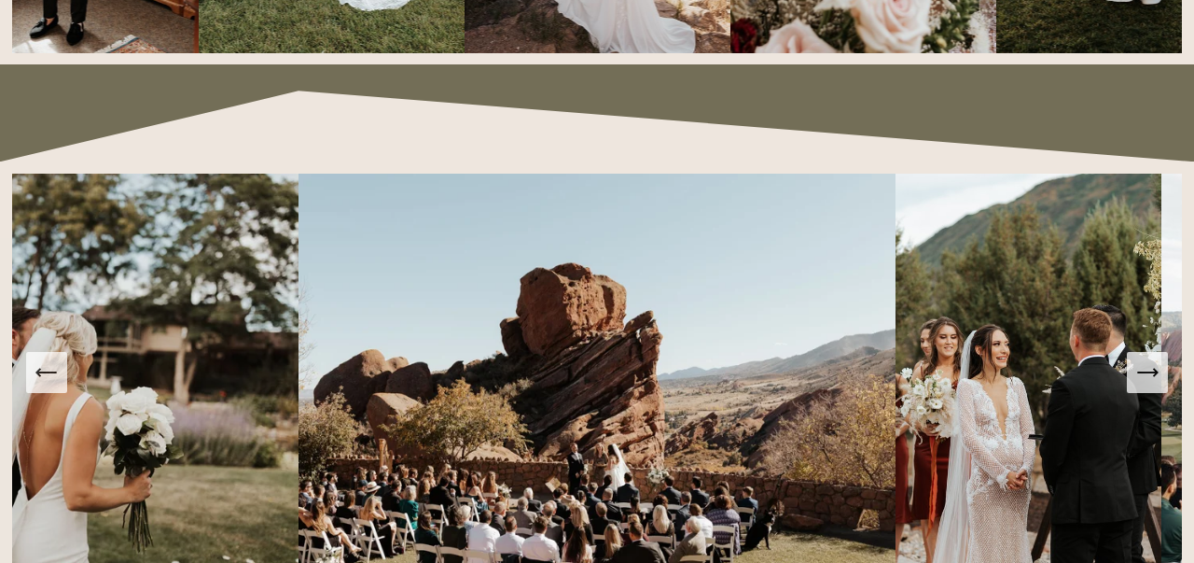
scroll to position [1798, 0]
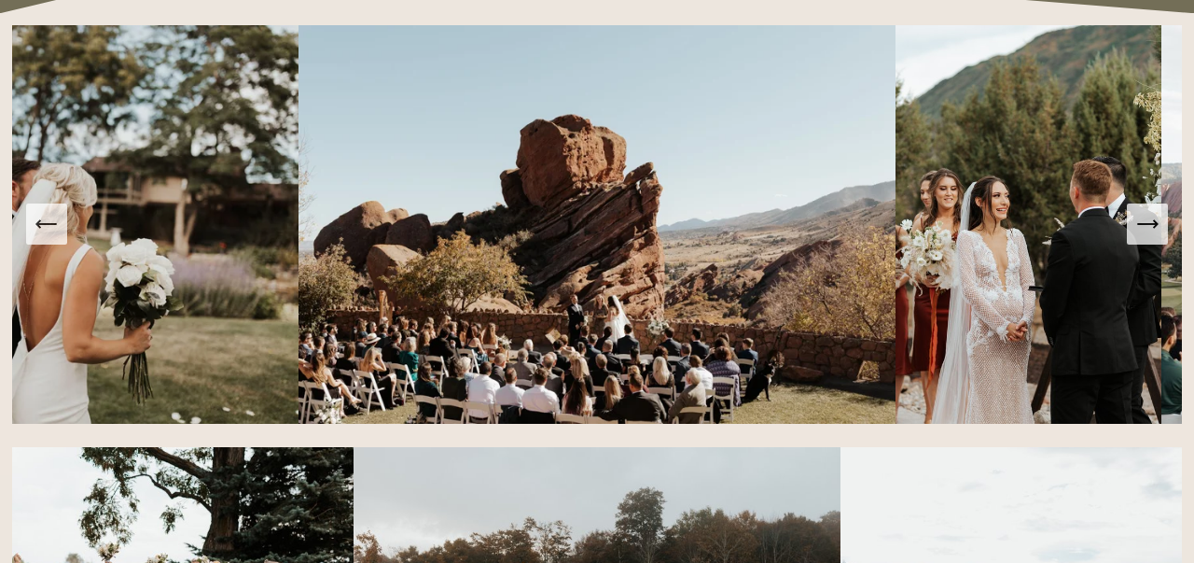
click at [1148, 237] on button "Next Slide" at bounding box center [1147, 223] width 41 height 41
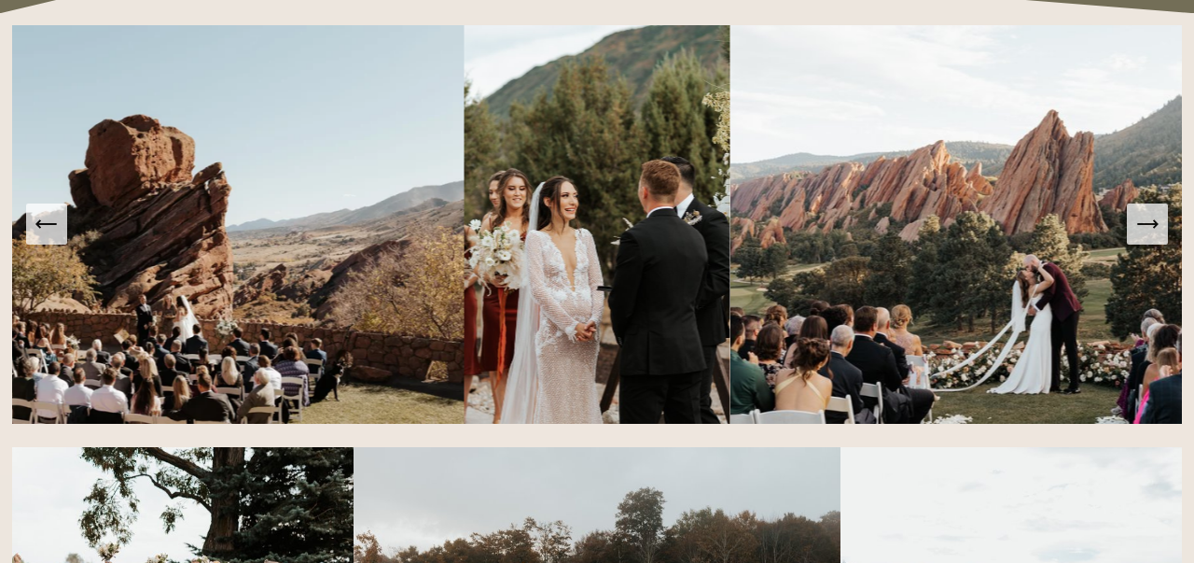
click at [1148, 237] on button "Next Slide" at bounding box center [1147, 223] width 41 height 41
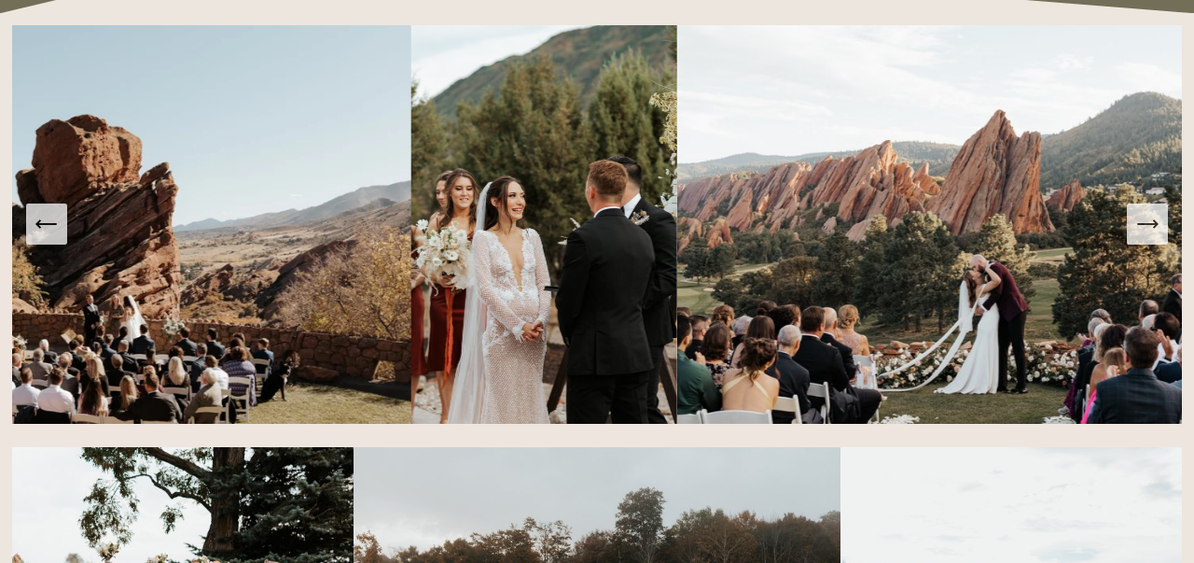
click at [1148, 237] on button "Next Slide" at bounding box center [1147, 223] width 41 height 41
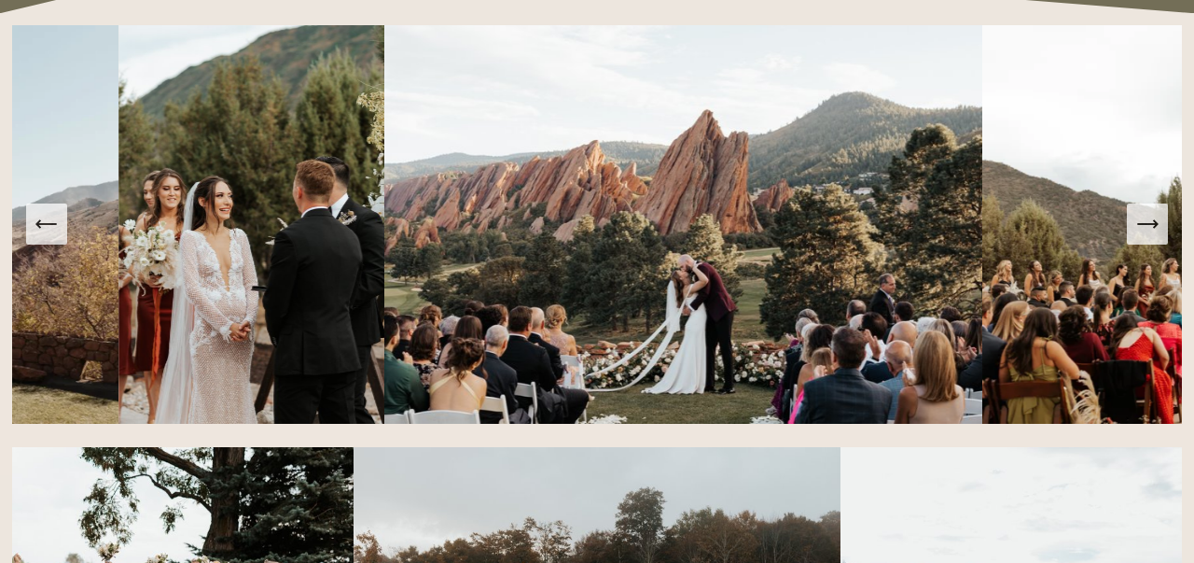
click at [1148, 237] on button "Next Slide" at bounding box center [1147, 223] width 41 height 41
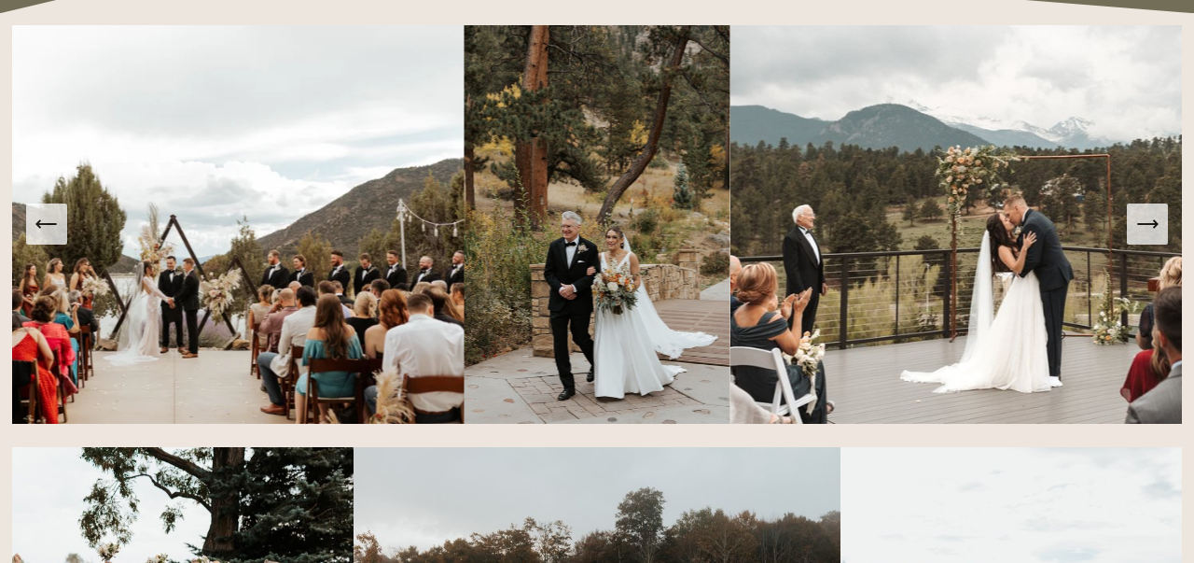
click at [1148, 237] on button "Next Slide" at bounding box center [1147, 223] width 41 height 41
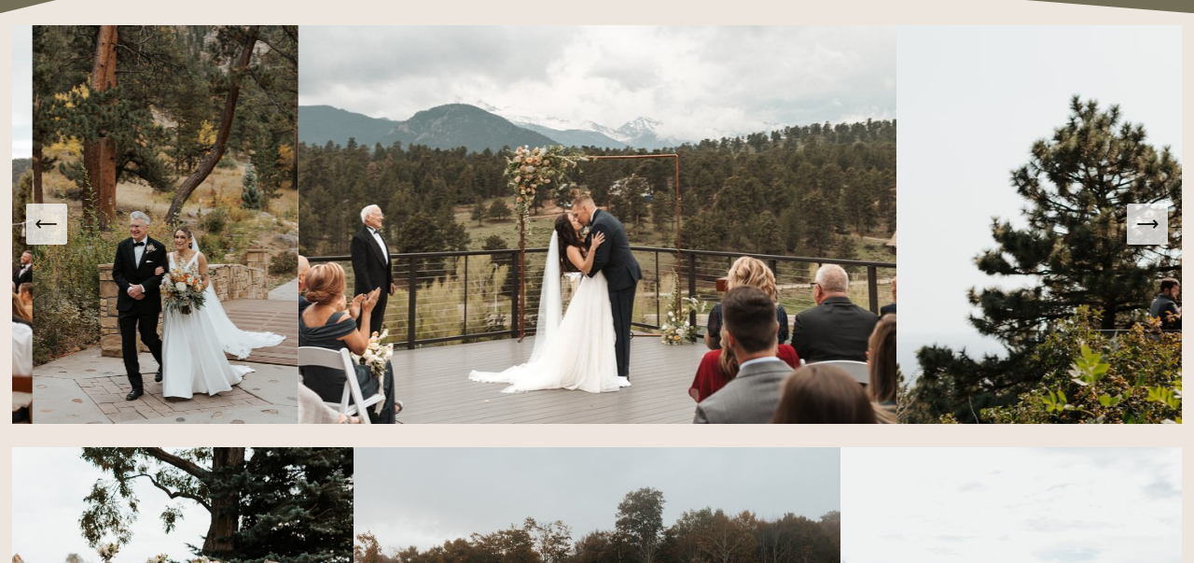
click at [1148, 237] on button "Next Slide" at bounding box center [1147, 223] width 41 height 41
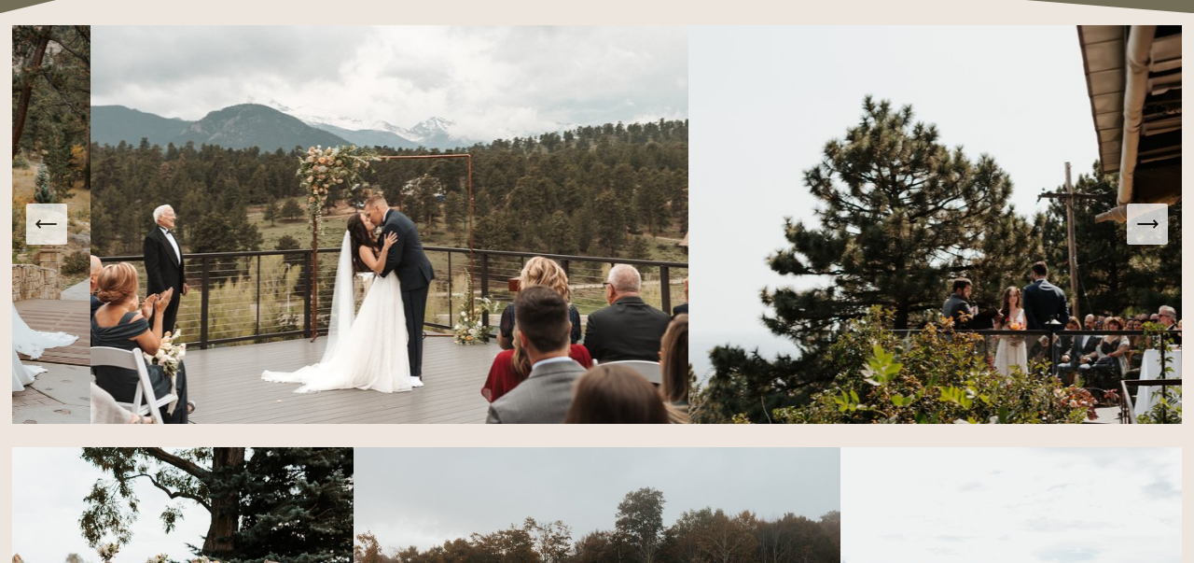
click at [1148, 237] on button "Next Slide" at bounding box center [1147, 223] width 41 height 41
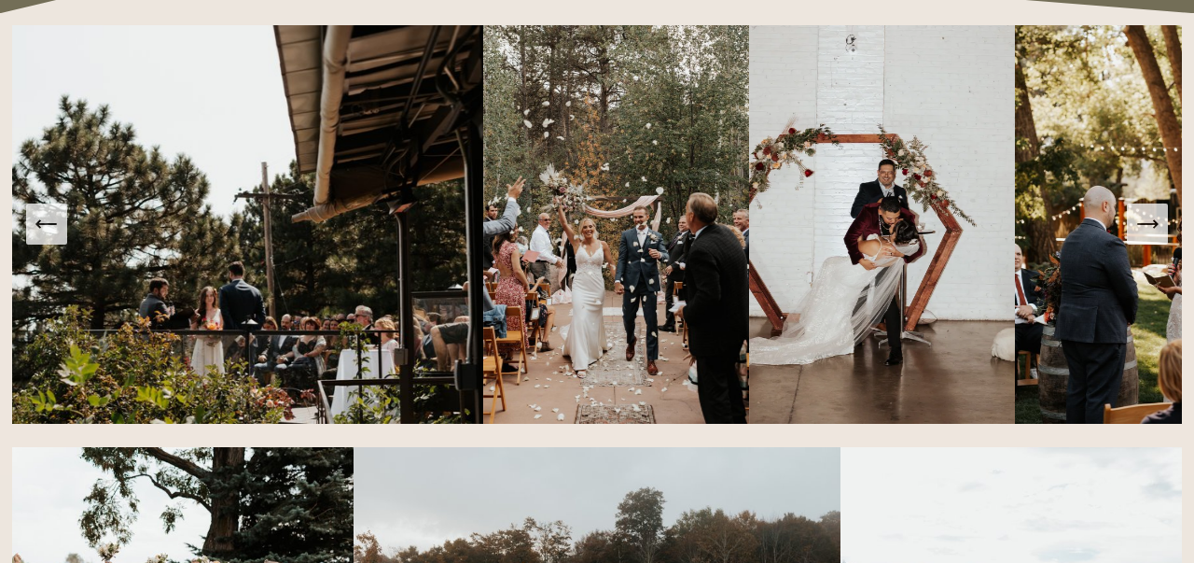
click at [1148, 237] on button "Next Slide" at bounding box center [1147, 223] width 41 height 41
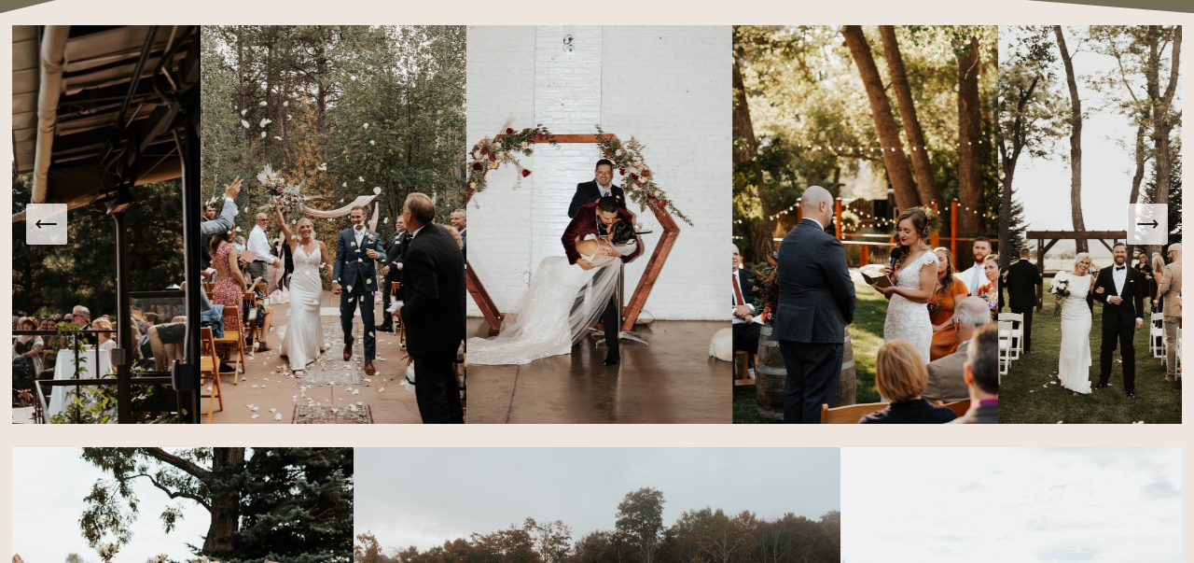
click at [1148, 237] on button "Next Slide" at bounding box center [1147, 223] width 41 height 41
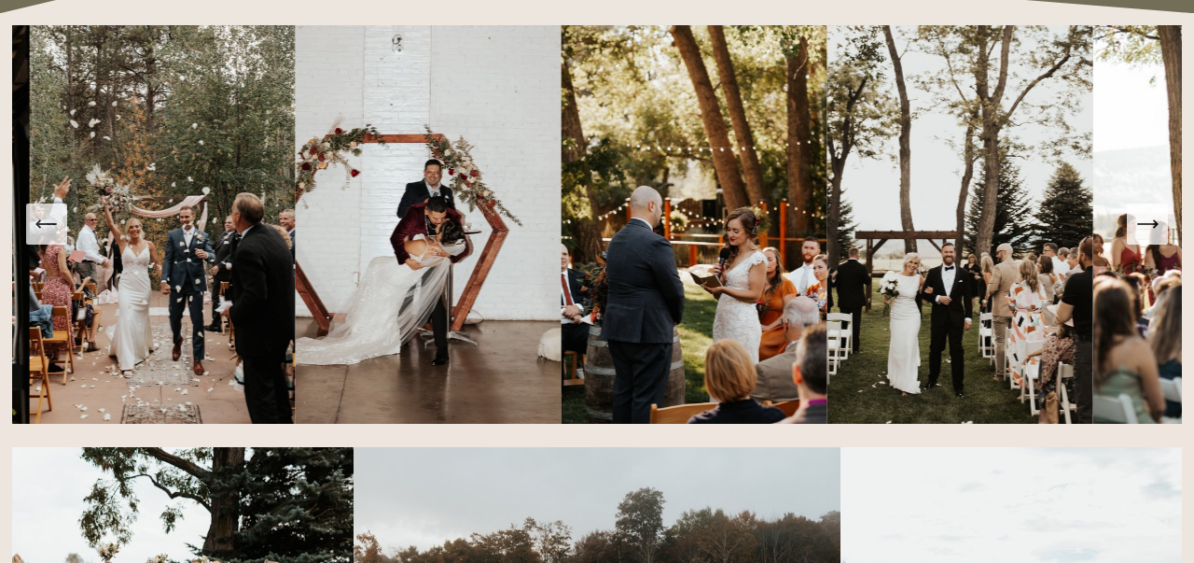
click at [1148, 237] on button "Next Slide" at bounding box center [1147, 223] width 41 height 41
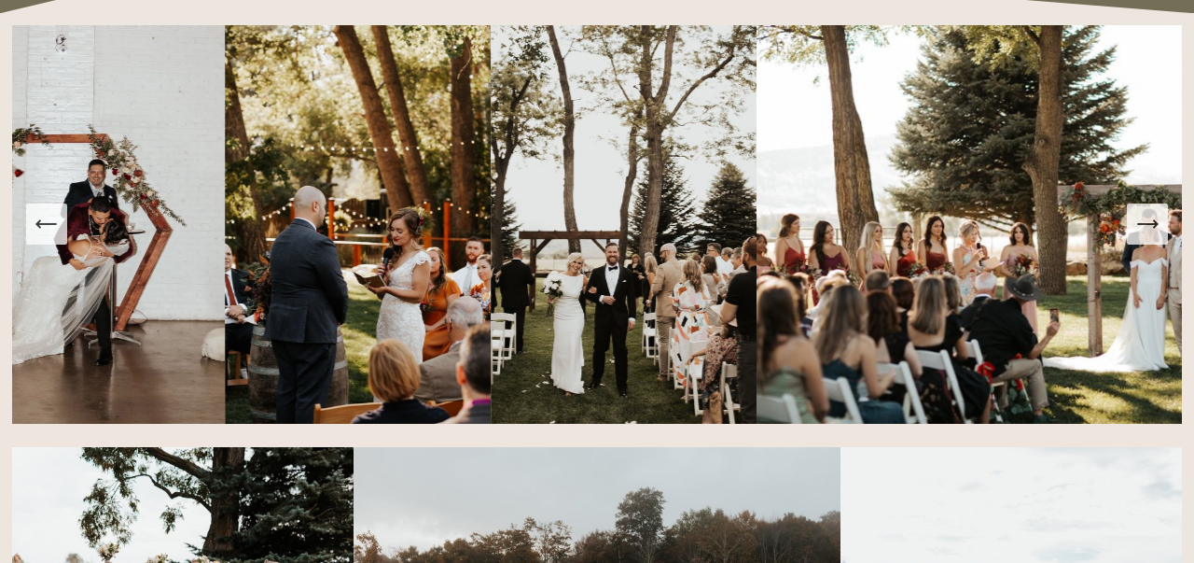
click at [1148, 237] on button "Next Slide" at bounding box center [1147, 223] width 41 height 41
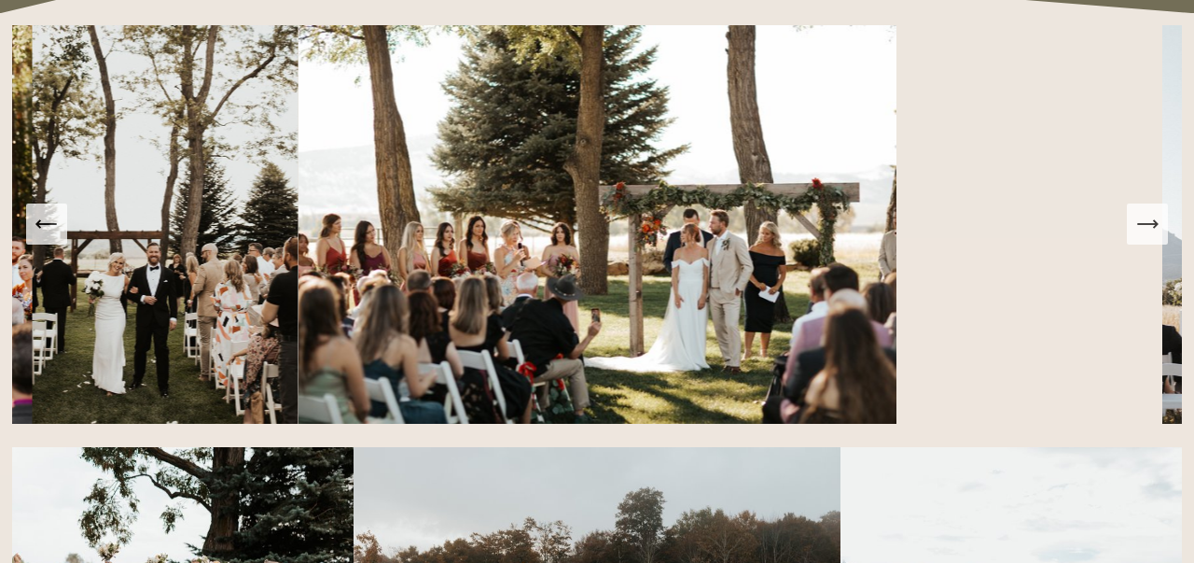
click at [1148, 237] on button "Next Slide" at bounding box center [1147, 223] width 41 height 41
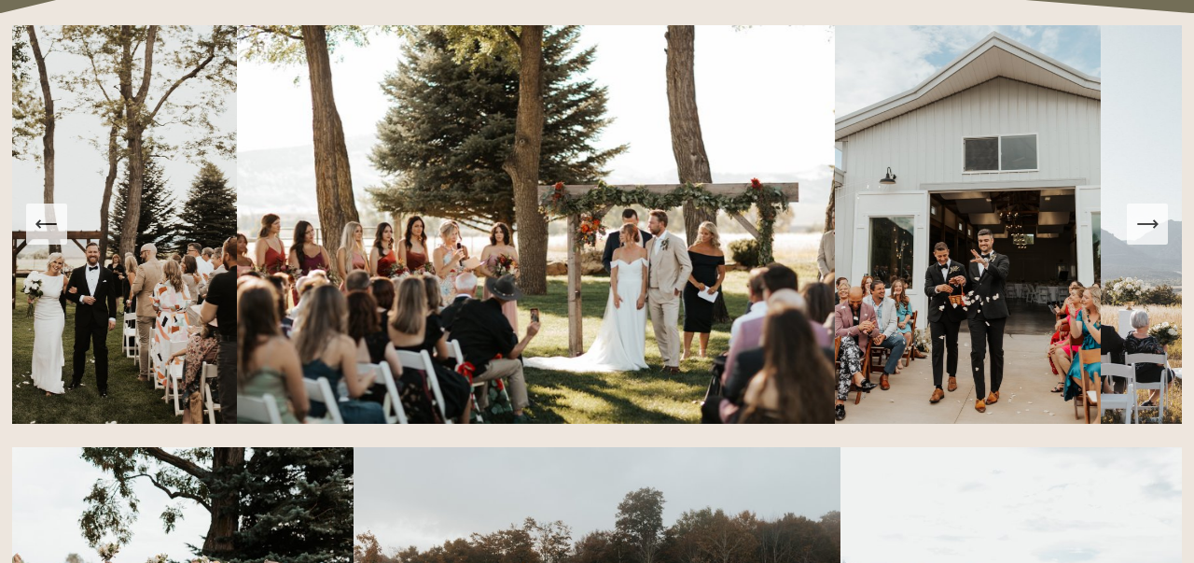
click at [1148, 237] on button "Next Slide" at bounding box center [1147, 223] width 41 height 41
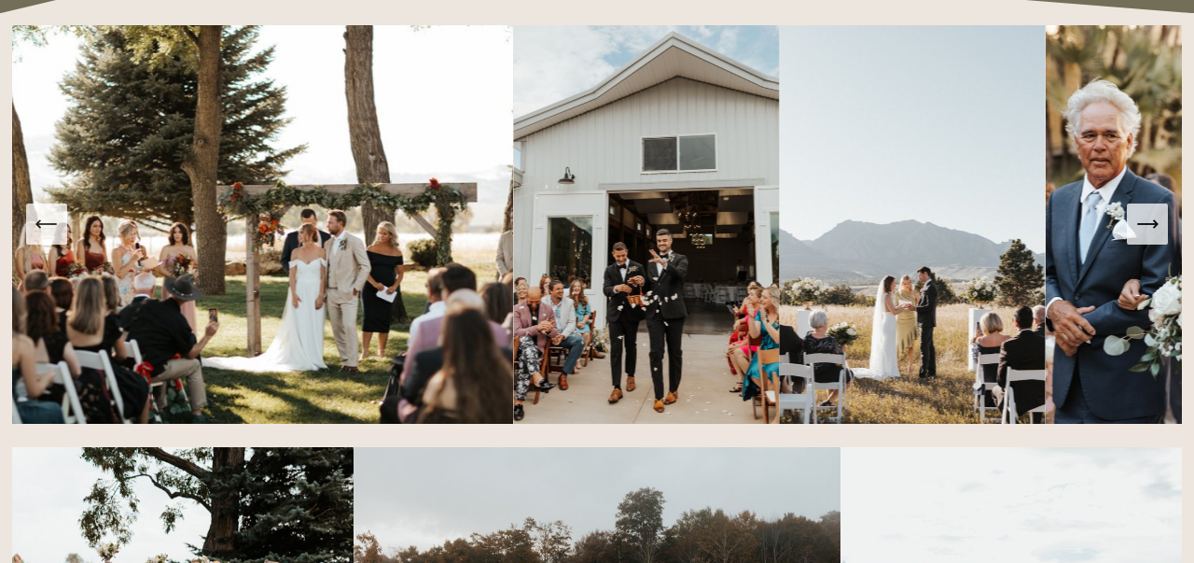
click at [1148, 237] on button "Next Slide" at bounding box center [1147, 223] width 41 height 41
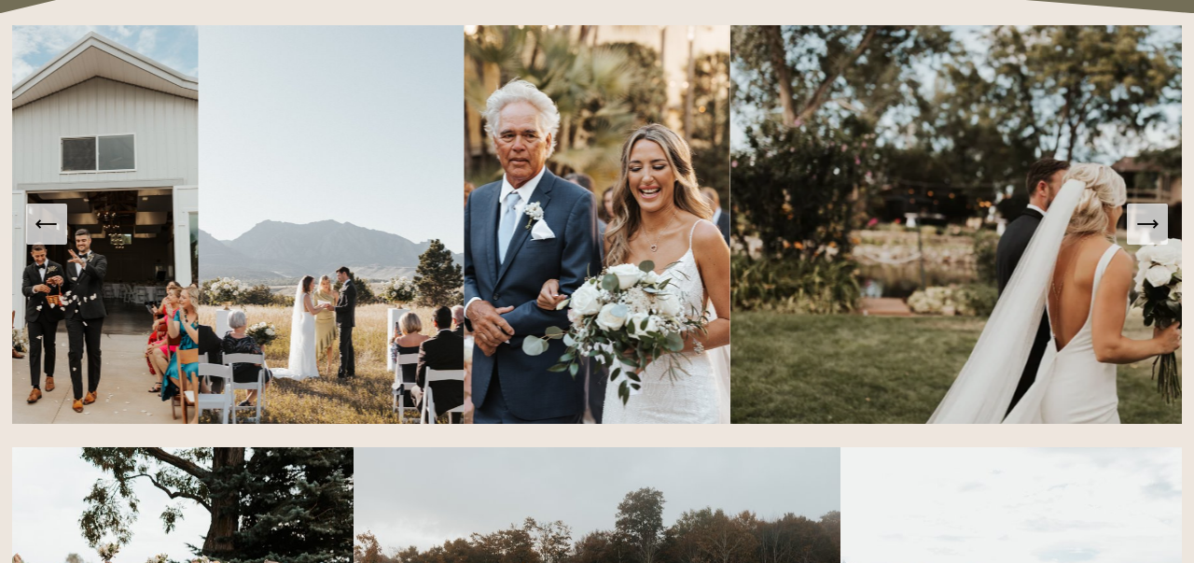
click at [1148, 237] on button "Next Slide" at bounding box center [1147, 223] width 41 height 41
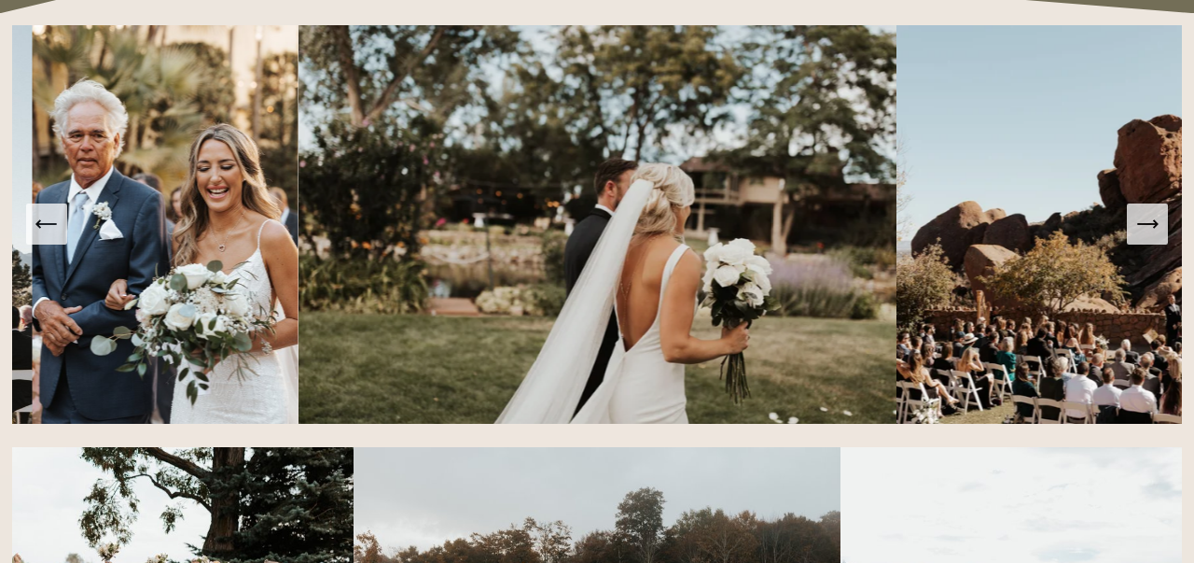
click at [1148, 237] on button "Next Slide" at bounding box center [1147, 223] width 41 height 41
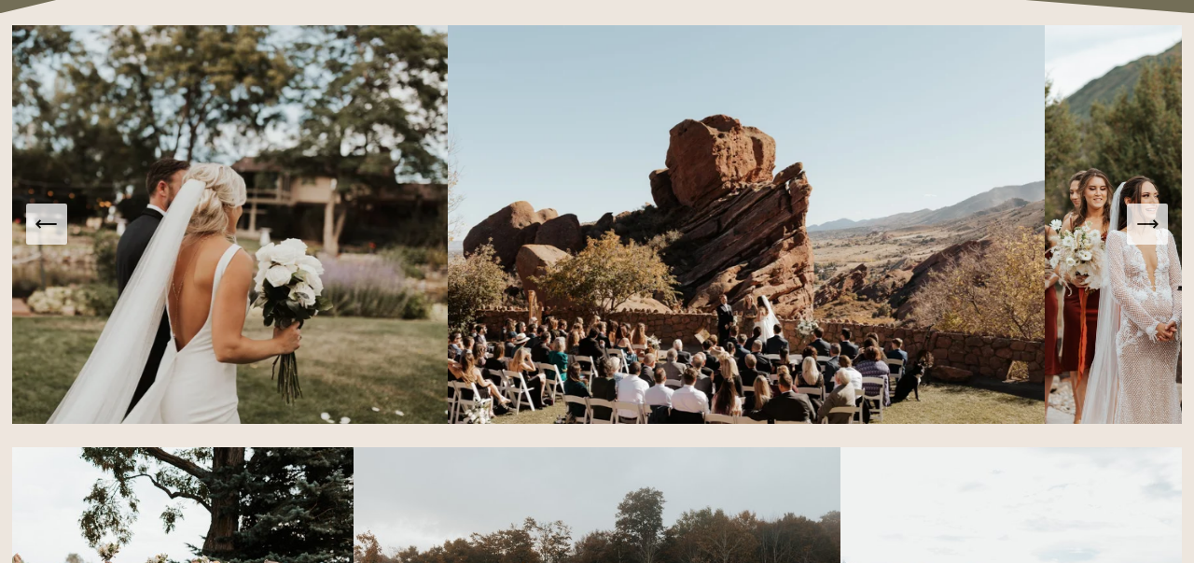
click at [1148, 237] on button "Next Slide" at bounding box center [1147, 223] width 41 height 41
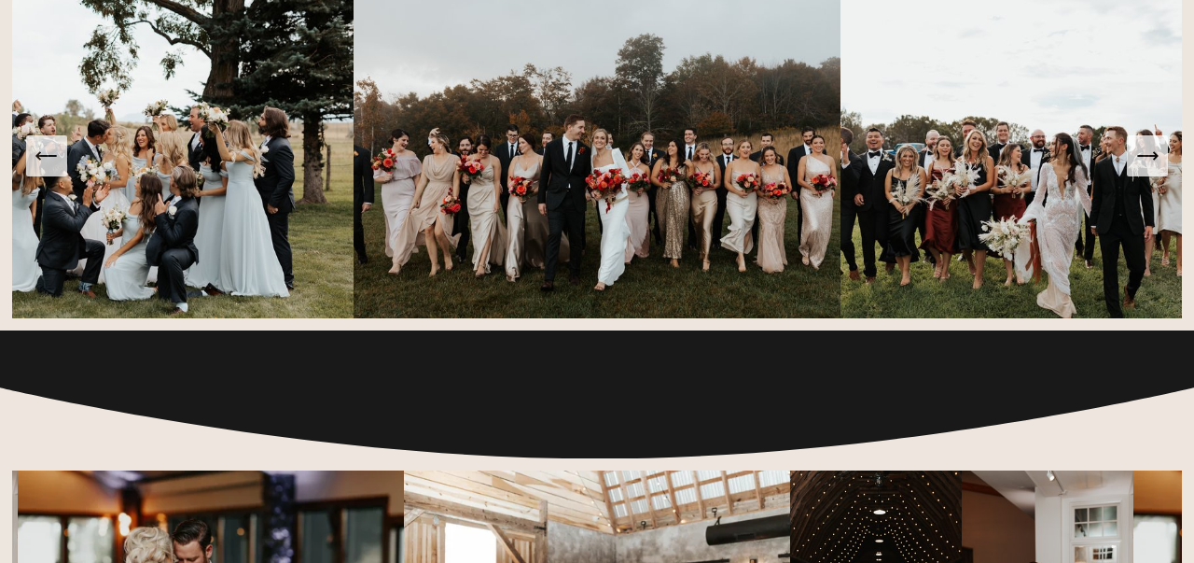
scroll to position [2259, 0]
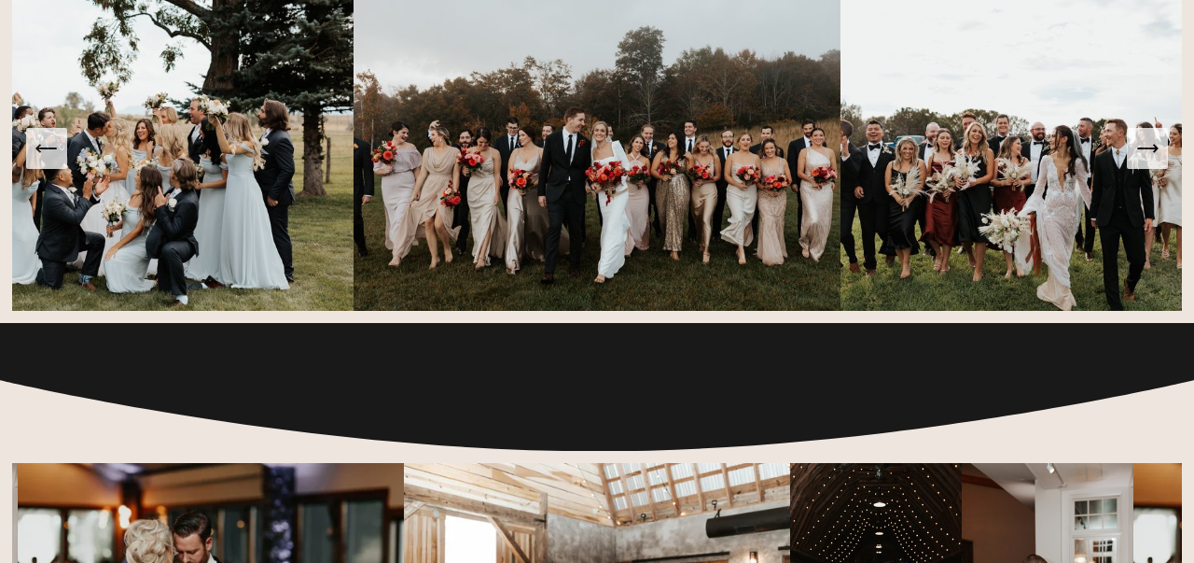
click at [1143, 155] on icon "Next Slide" at bounding box center [1148, 148] width 26 height 26
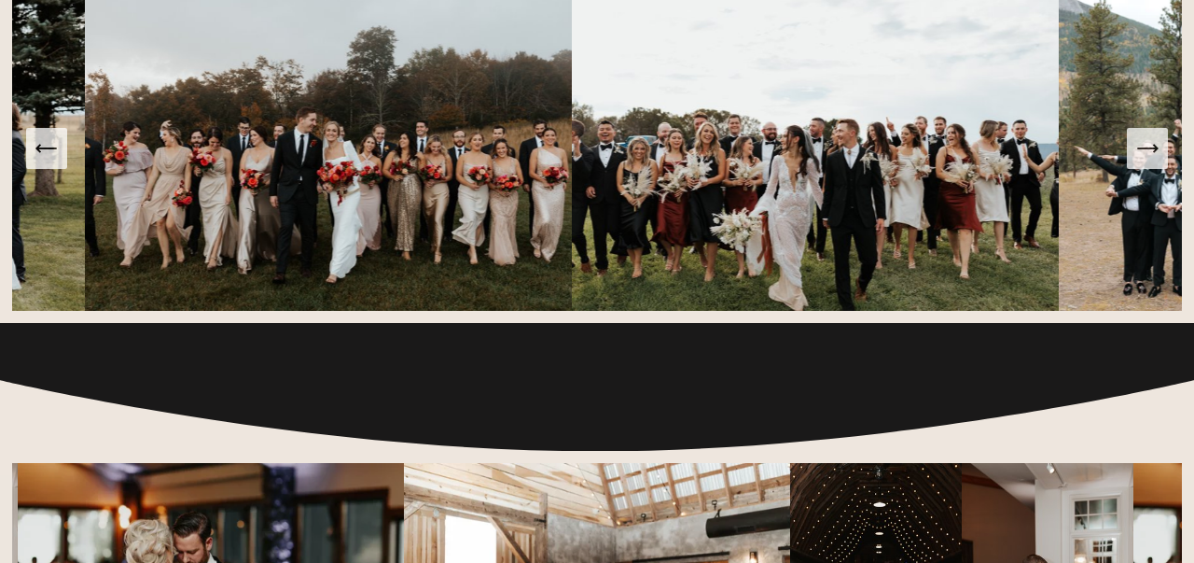
click at [1143, 155] on icon "Next Slide" at bounding box center [1148, 148] width 26 height 26
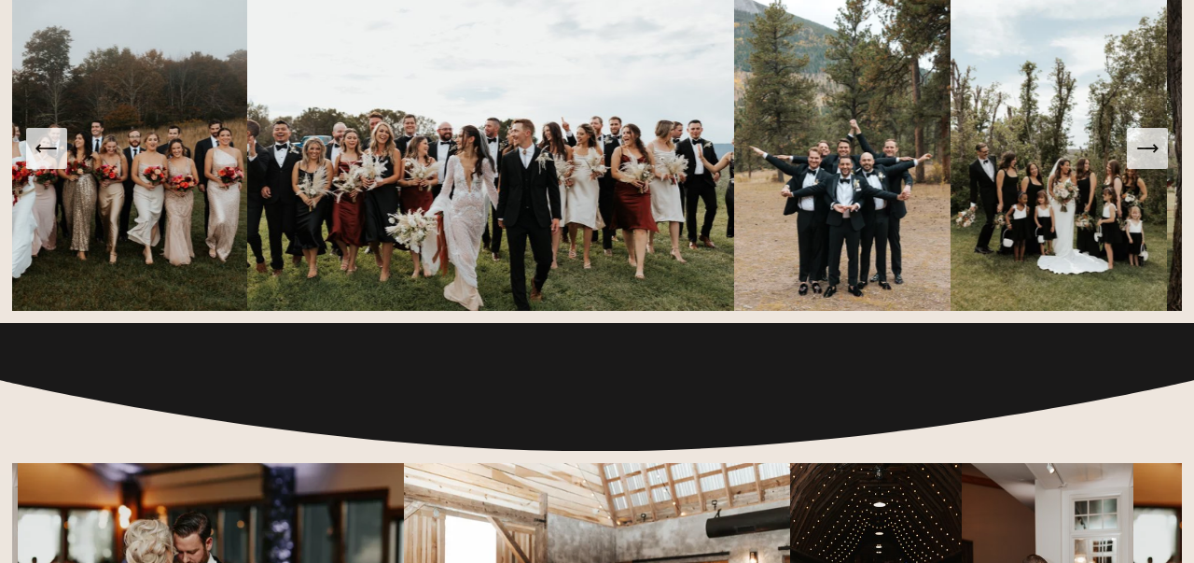
click at [1143, 155] on icon "Next Slide" at bounding box center [1148, 148] width 26 height 26
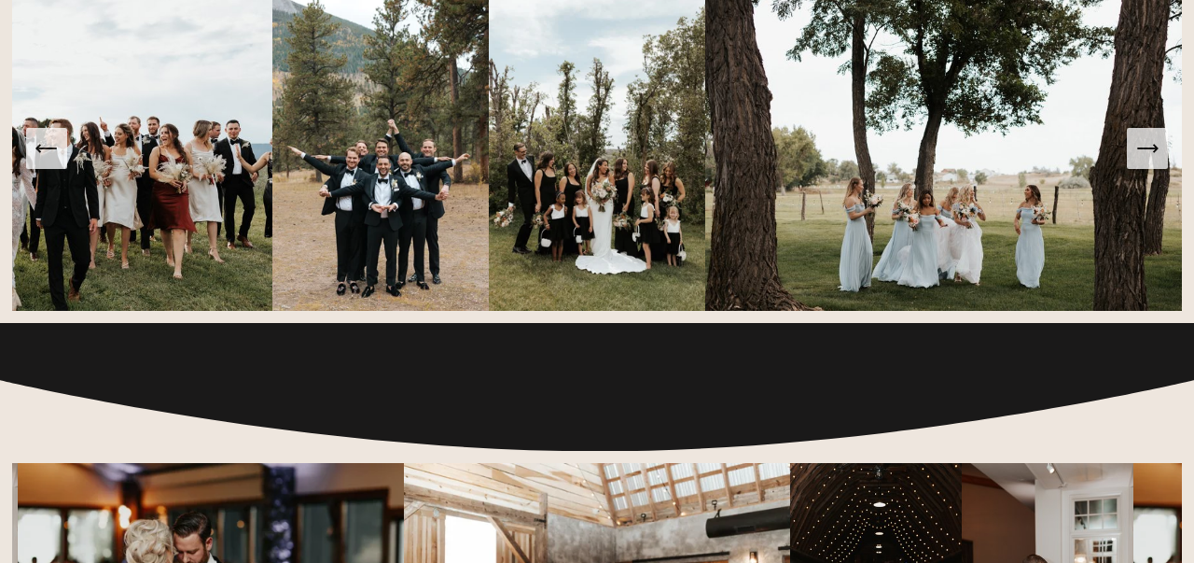
click at [1143, 155] on icon "Next Slide" at bounding box center [1148, 148] width 26 height 26
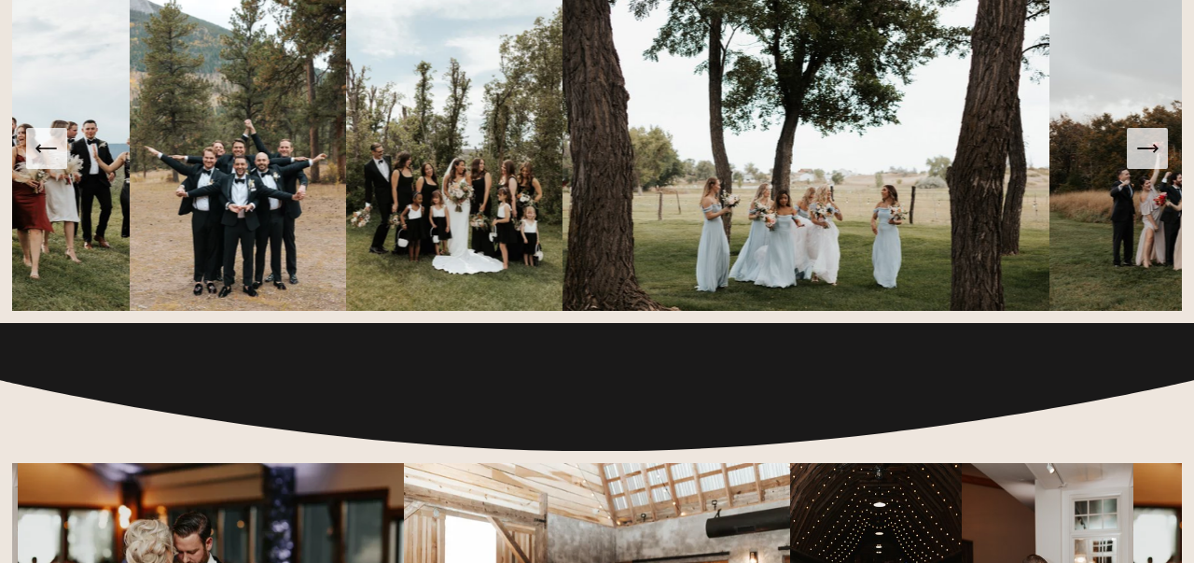
click at [1143, 155] on icon "Next Slide" at bounding box center [1148, 148] width 26 height 26
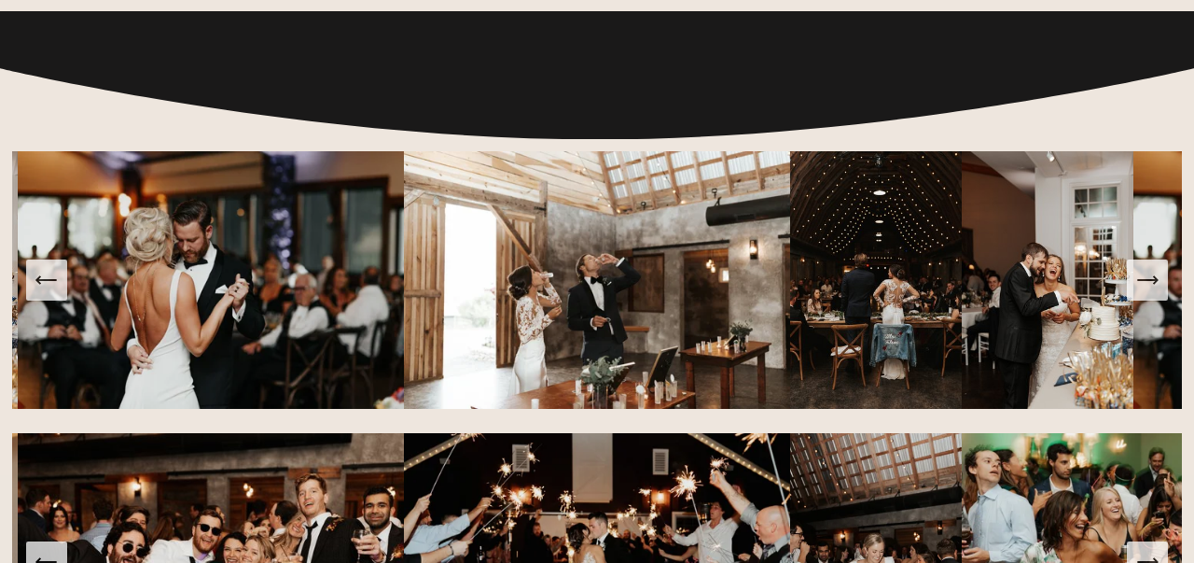
scroll to position [2613, 0]
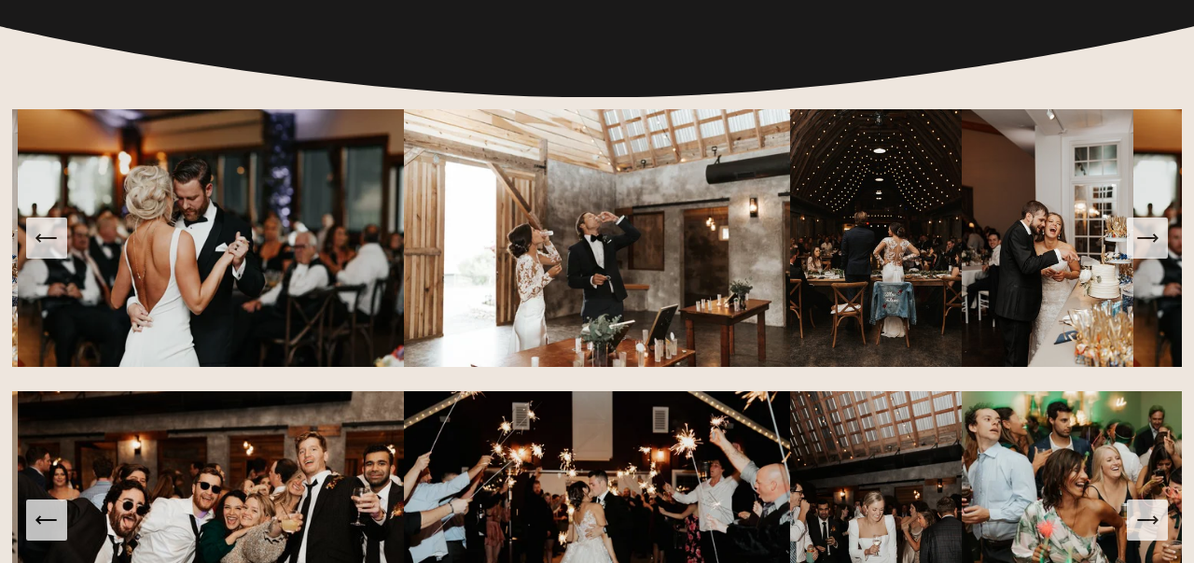
click at [1154, 248] on icon "Next Slide" at bounding box center [1148, 238] width 26 height 26
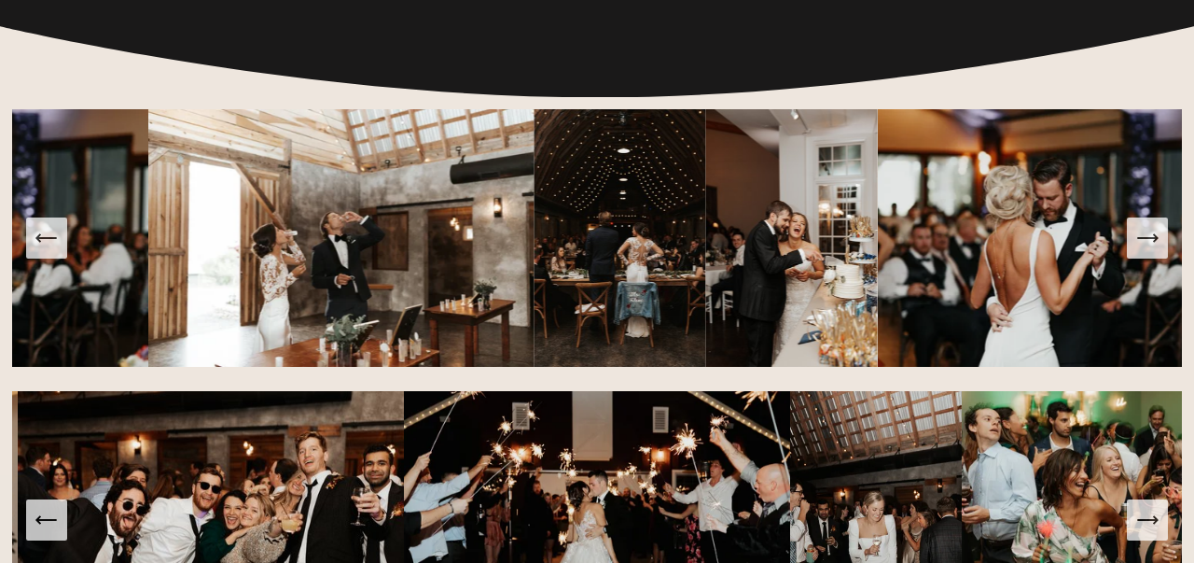
click at [1154, 248] on icon "Next Slide" at bounding box center [1148, 238] width 26 height 26
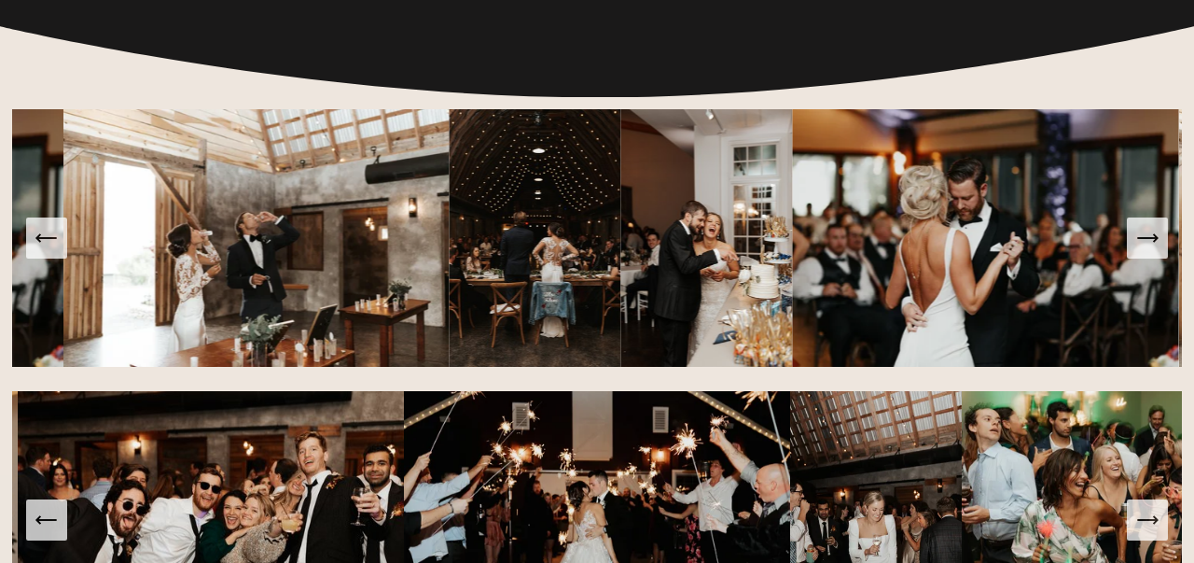
click at [1154, 248] on icon "Next Slide" at bounding box center [1148, 238] width 26 height 26
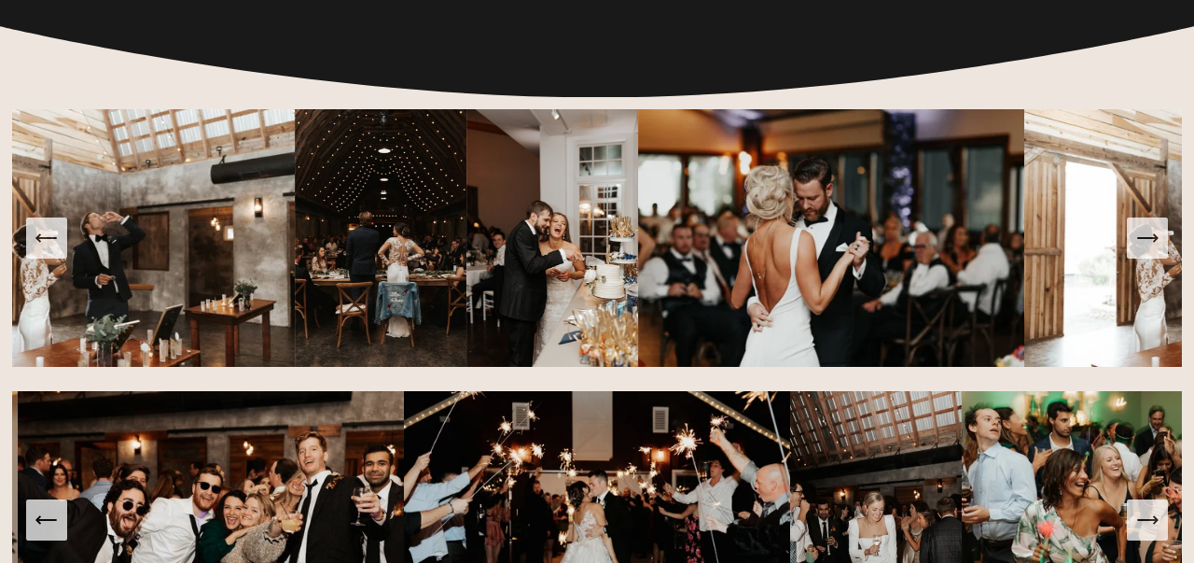
click at [1154, 248] on icon "Next Slide" at bounding box center [1148, 238] width 26 height 26
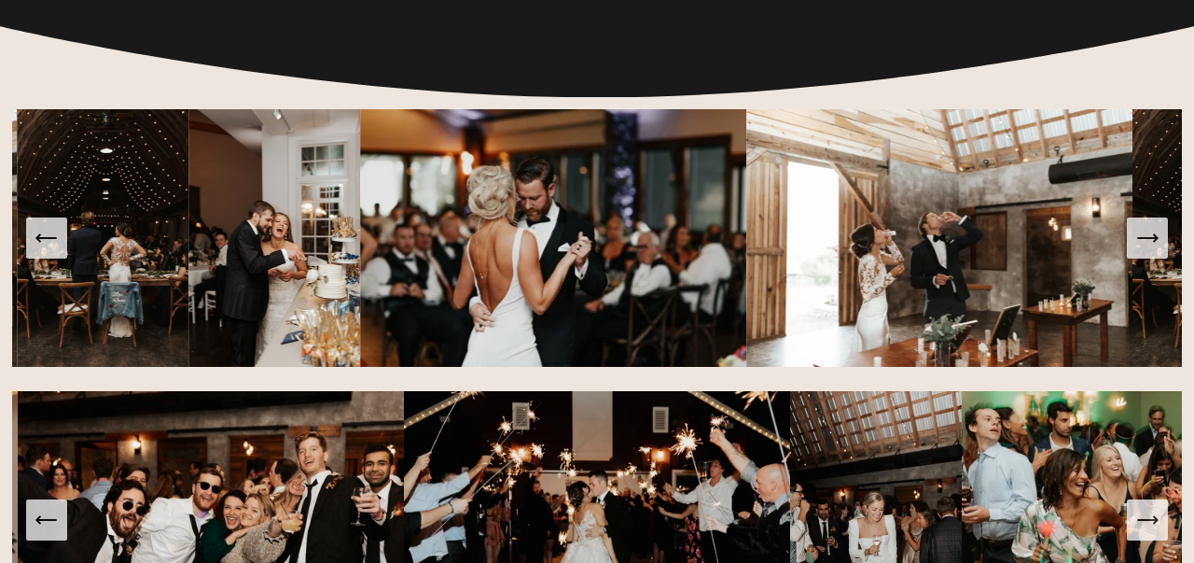
click at [1154, 248] on icon "Next Slide" at bounding box center [1148, 238] width 26 height 26
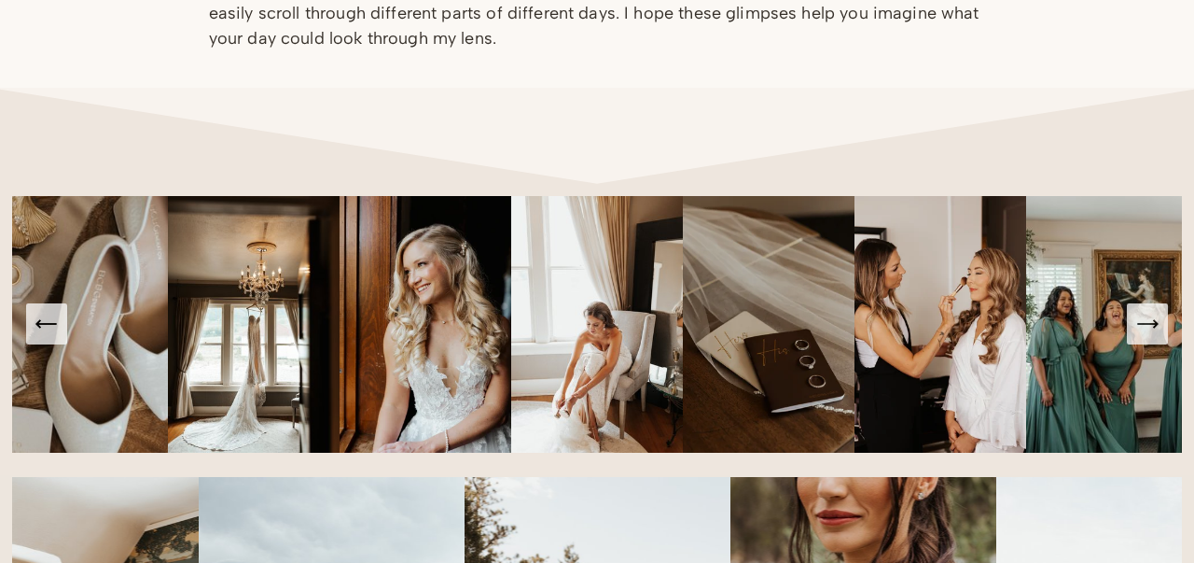
scroll to position [0, 0]
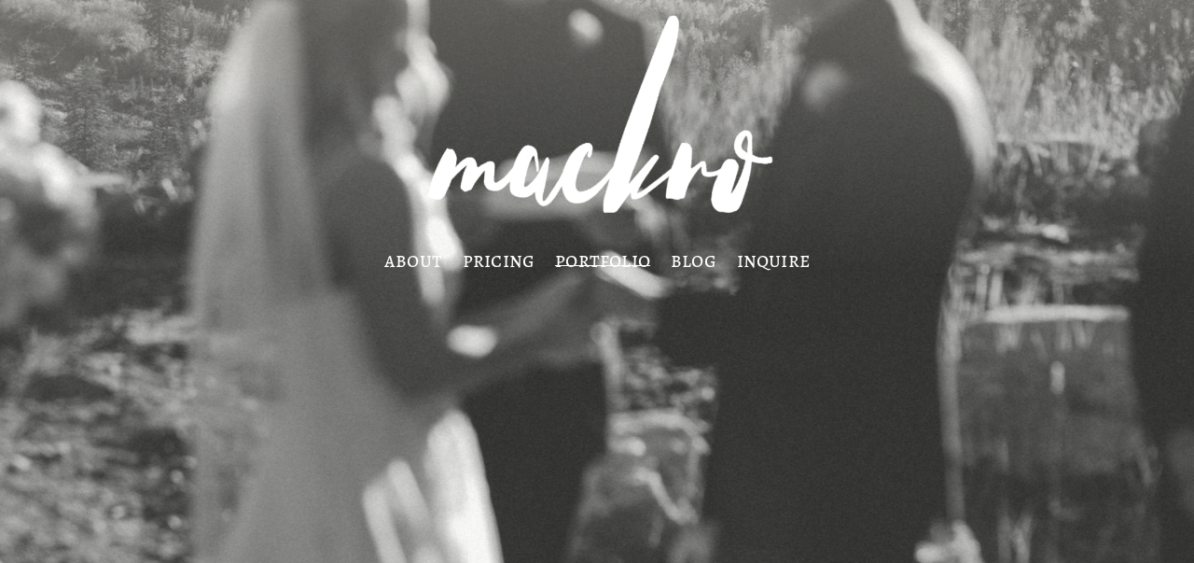
click at [502, 253] on link "pricing" at bounding box center [499, 260] width 73 height 15
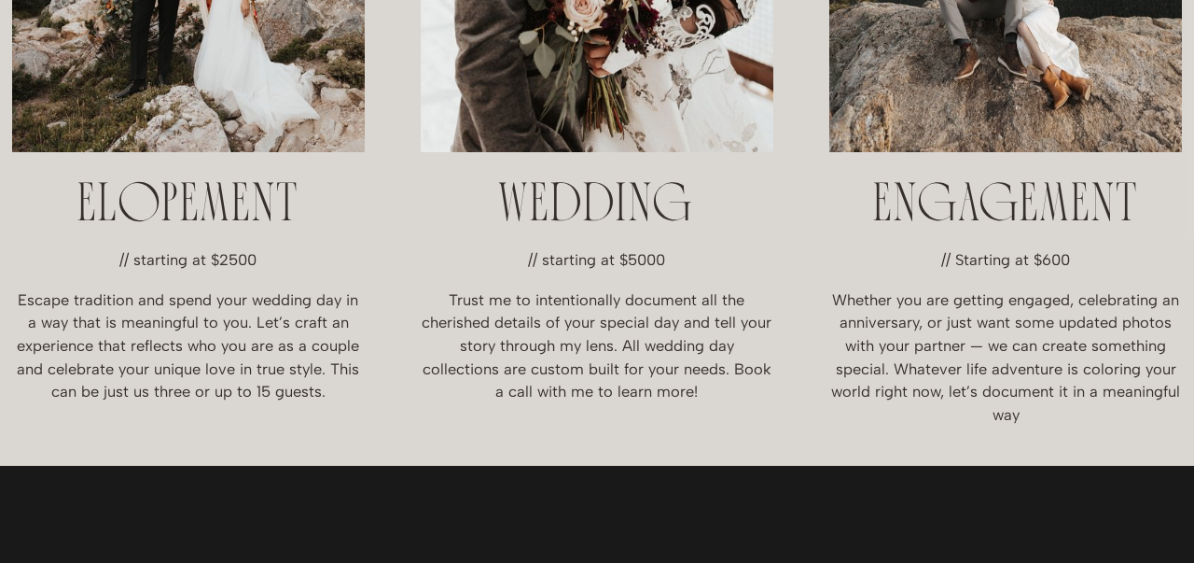
scroll to position [574, 0]
